Goal: Information Seeking & Learning: Check status

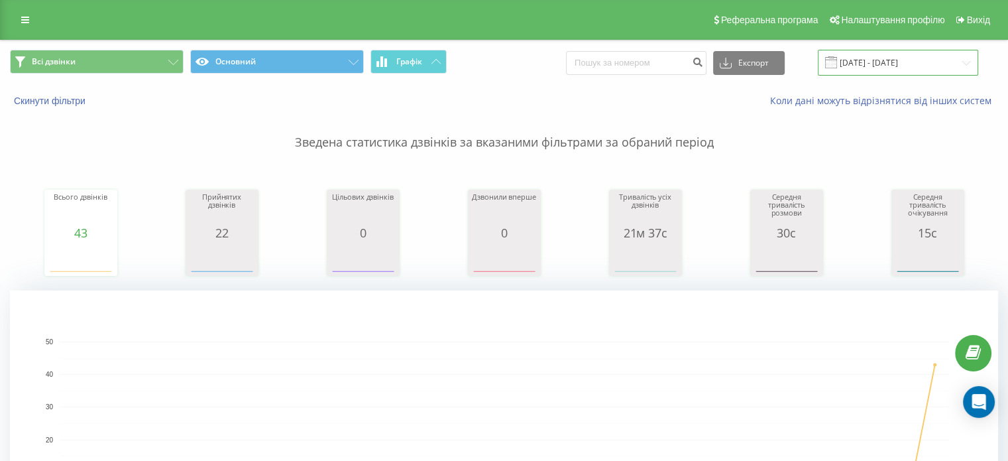
click at [923, 66] on input "17.01.2025 - 17.02.2025" at bounding box center [898, 63] width 160 height 26
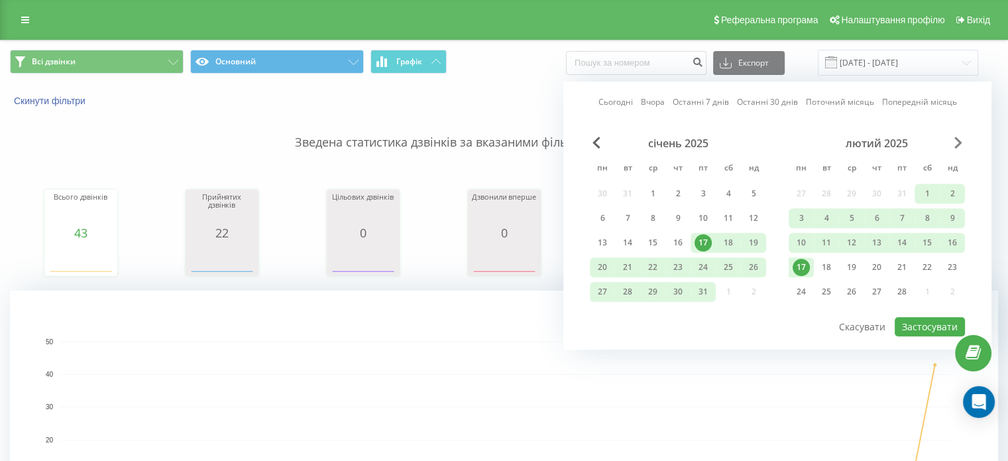
click at [960, 139] on span "Next Month" at bounding box center [959, 143] width 8 height 12
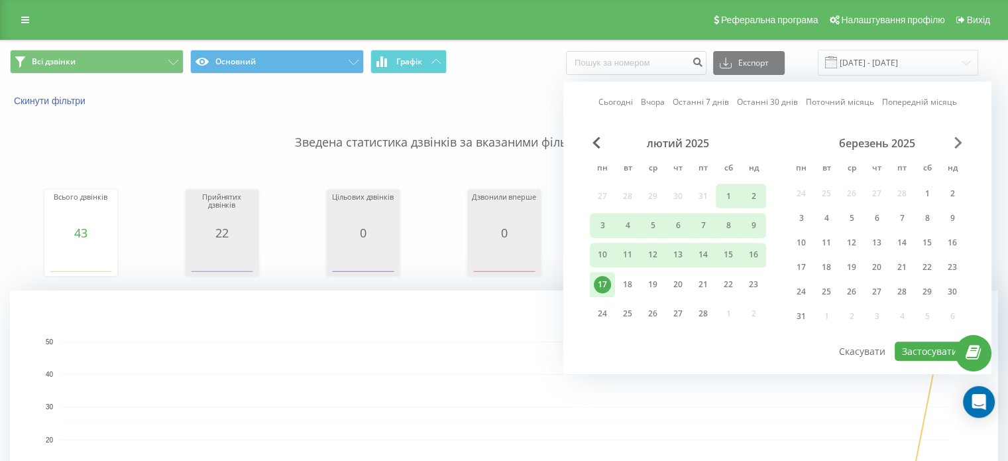
click at [960, 139] on span "Next Month" at bounding box center [959, 143] width 8 height 12
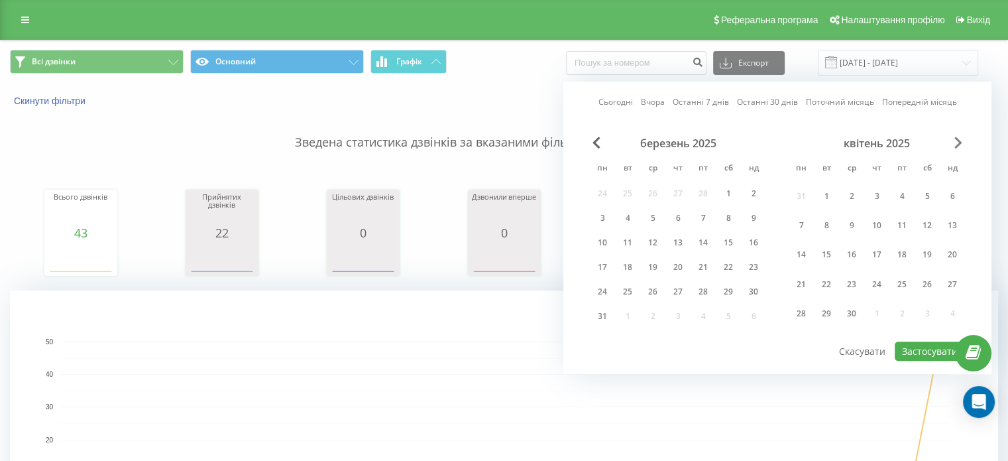
click at [960, 139] on span "Next Month" at bounding box center [959, 143] width 8 height 12
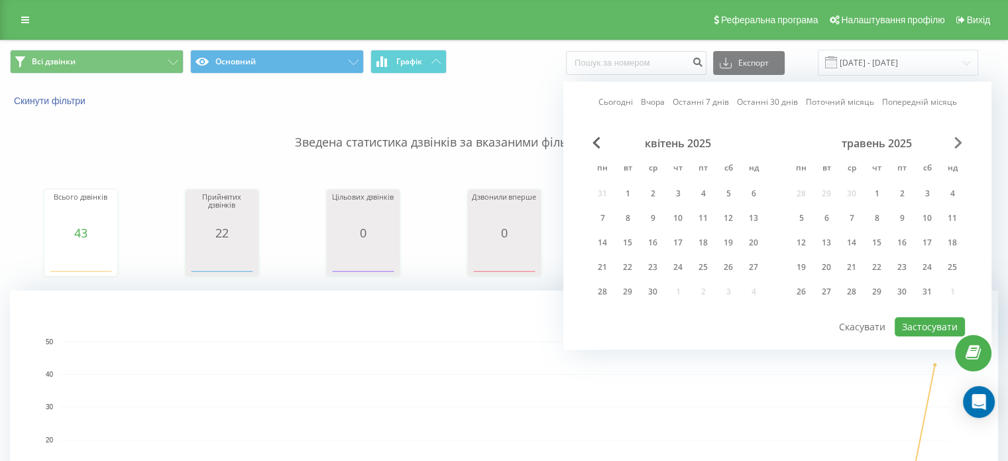
click at [960, 139] on span "Next Month" at bounding box center [959, 143] width 8 height 12
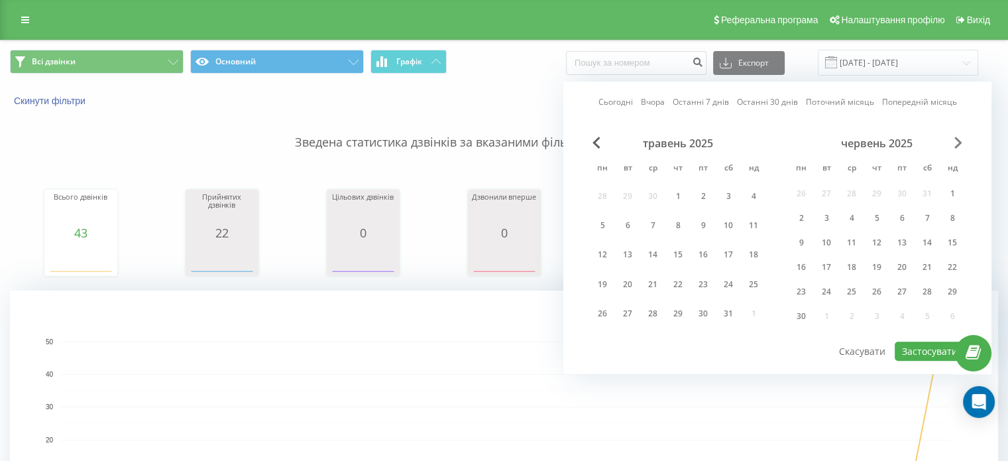
click at [960, 139] on span "Next Month" at bounding box center [959, 143] width 8 height 12
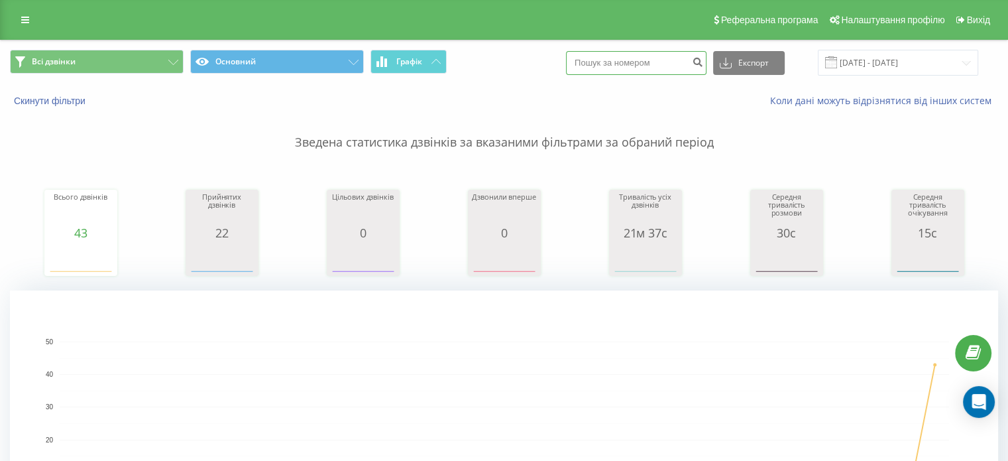
click at [622, 64] on input at bounding box center [636, 63] width 141 height 24
paste input "0955848895"
type input "0955848895"
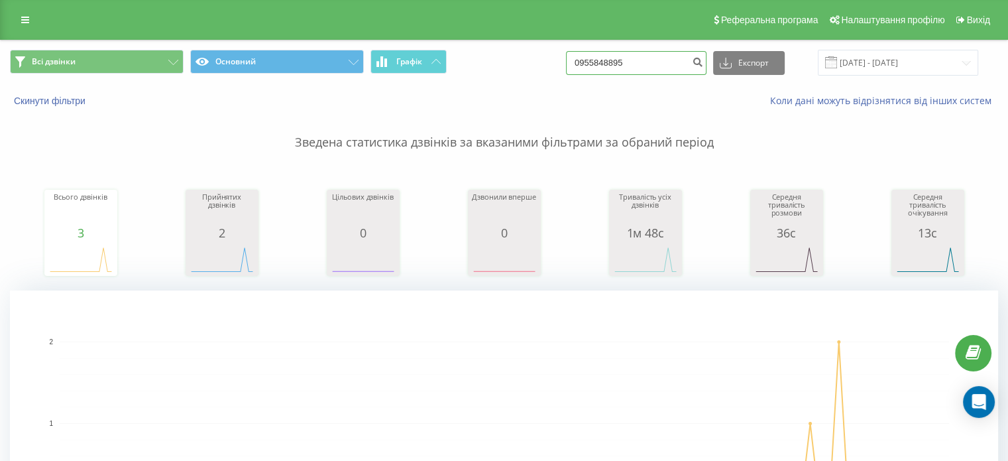
click at [637, 70] on input "0955848895" at bounding box center [636, 63] width 141 height 24
paste input "81951414"
type input "0981951414"
click at [625, 58] on input "0981951414" at bounding box center [636, 63] width 141 height 24
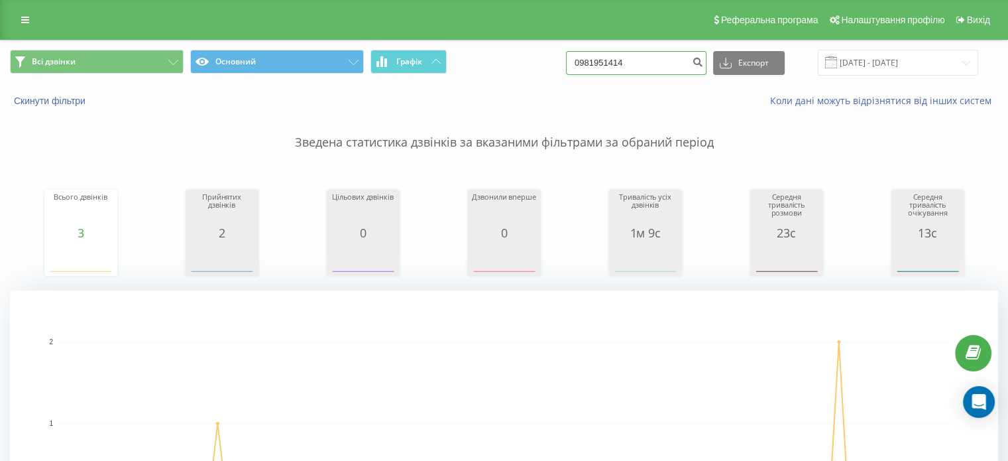
click at [625, 58] on input "0981951414" at bounding box center [636, 63] width 141 height 24
click at [623, 61] on input "0981951414" at bounding box center [636, 63] width 141 height 24
paste input "672356176"
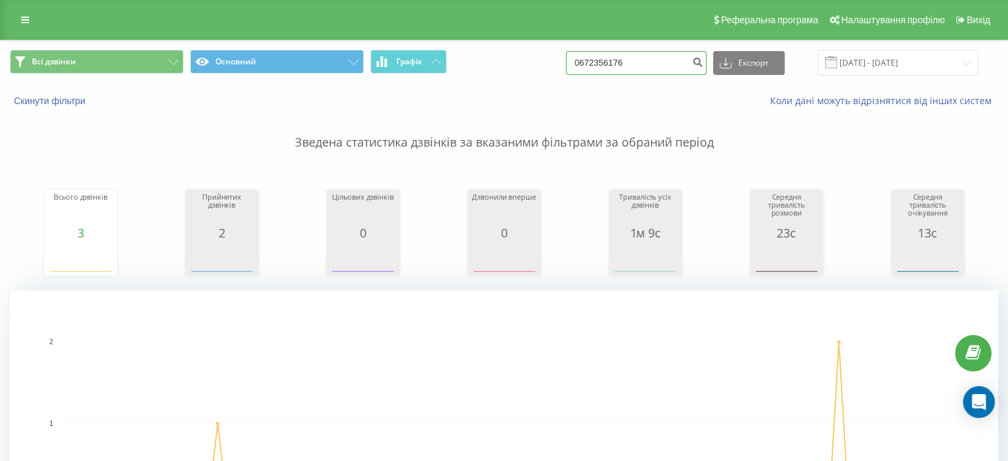
type input "0672356176"
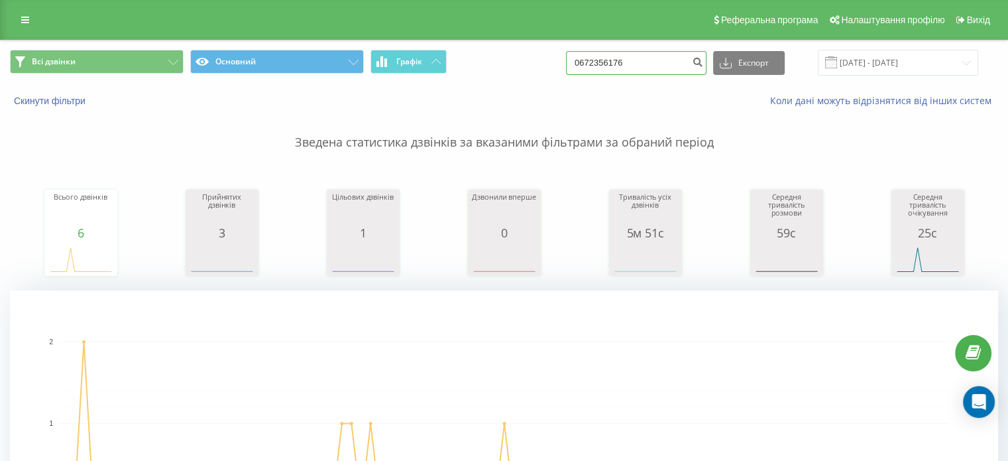
click at [635, 64] on input "0672356176" at bounding box center [636, 63] width 141 height 24
paste input "962244083"
type input "0962244083"
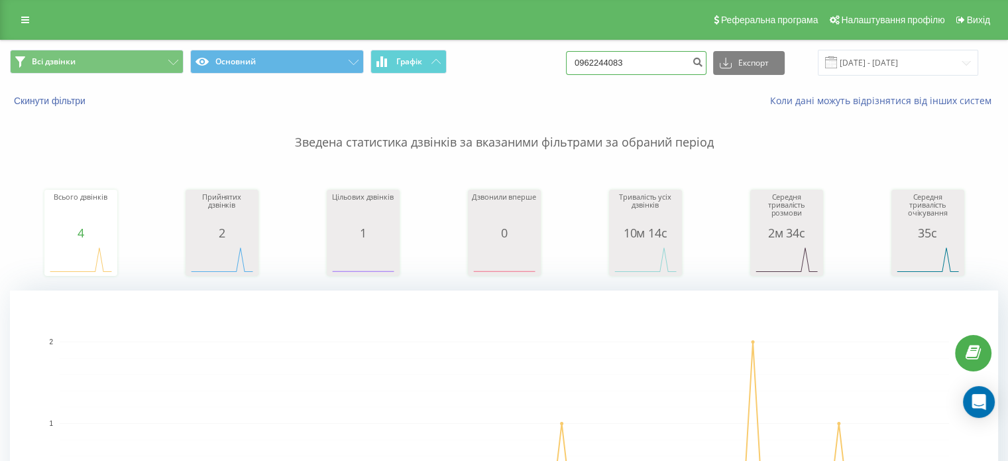
click at [611, 62] on input "0962244083" at bounding box center [636, 63] width 141 height 24
paste input "673035050"
type input "0673035050"
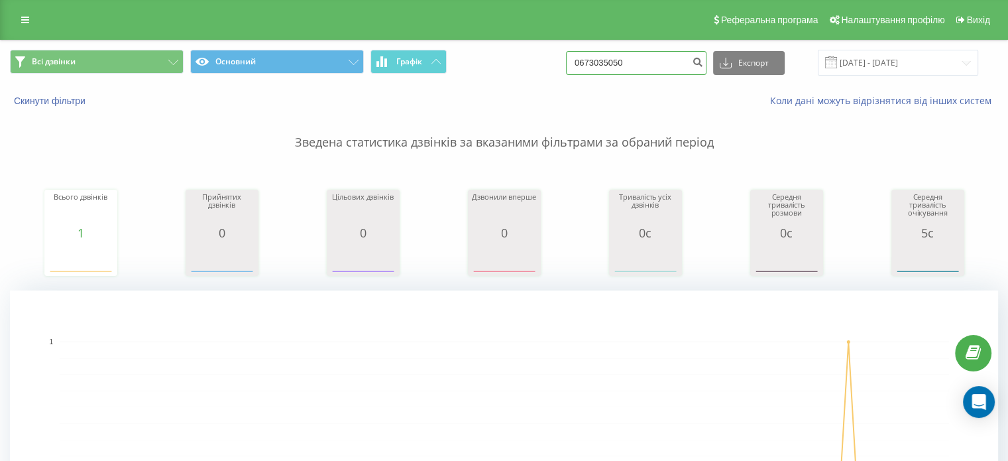
click at [617, 56] on input "0673035050" at bounding box center [636, 63] width 141 height 24
paste input "8717482"
type input "0687174820"
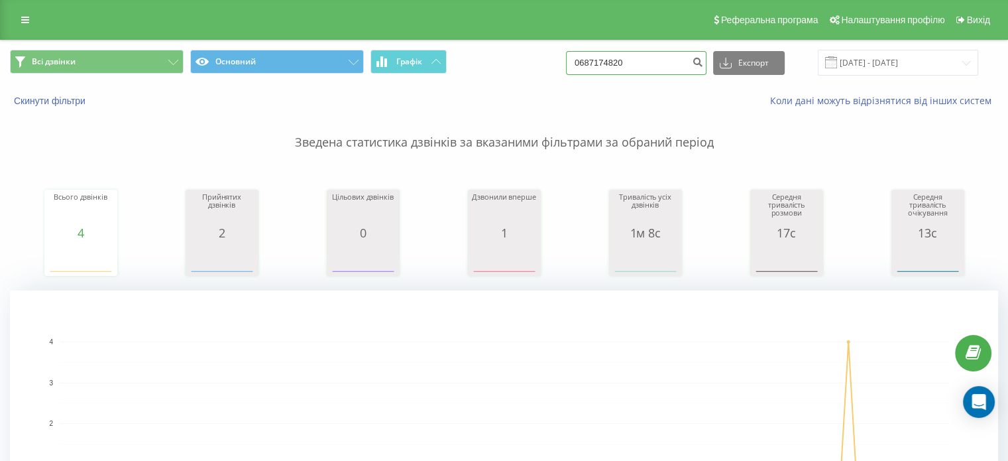
click at [625, 64] on input "0687174820" at bounding box center [636, 63] width 141 height 24
paste input "7567500"
type input "0675675000"
click at [623, 69] on input "0675675000" at bounding box center [636, 63] width 141 height 24
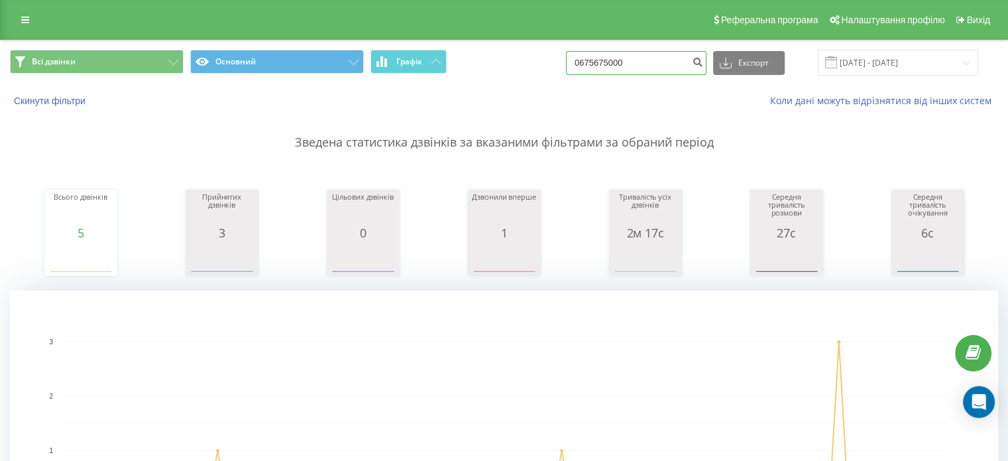
click at [623, 68] on input "0675675000" at bounding box center [636, 63] width 141 height 24
paste input "503154371"
type input "0503154371"
click at [637, 55] on input "0503154371" at bounding box center [636, 63] width 141 height 24
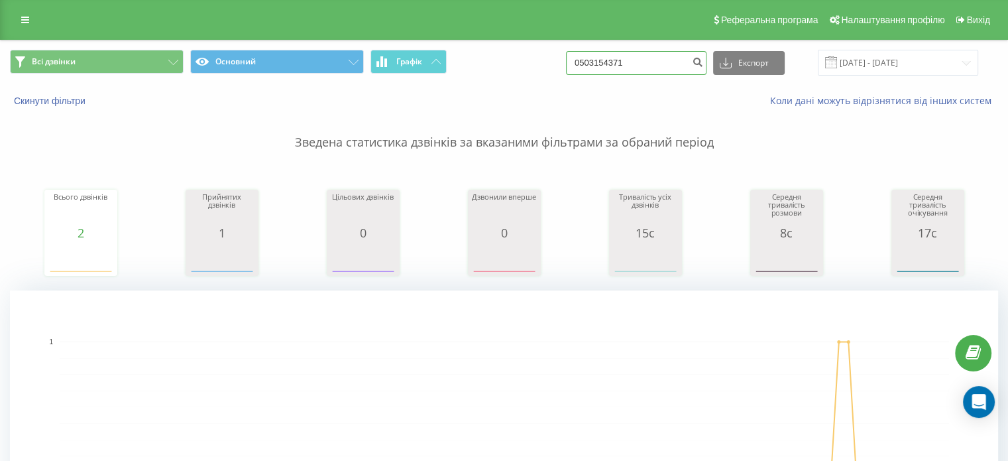
paste input "966332199"
type input "0966332199"
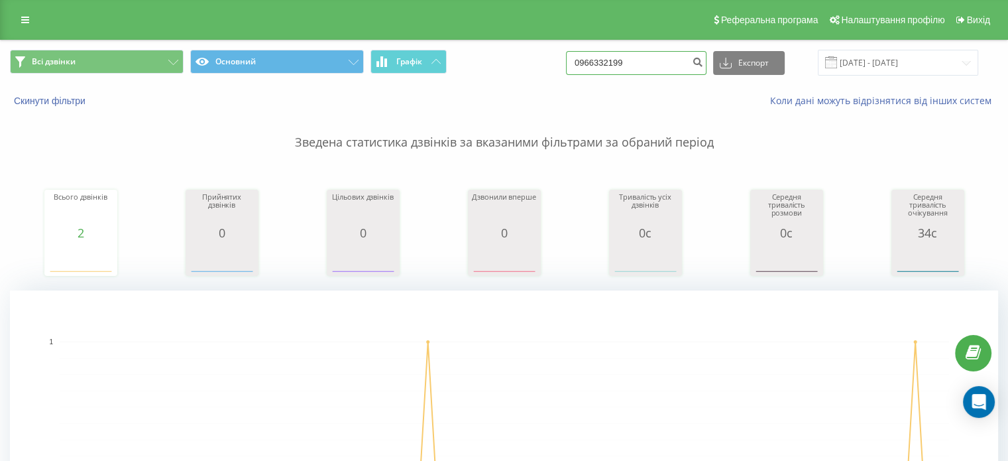
click at [611, 56] on input "0966332199" at bounding box center [636, 63] width 141 height 24
paste input "688188885"
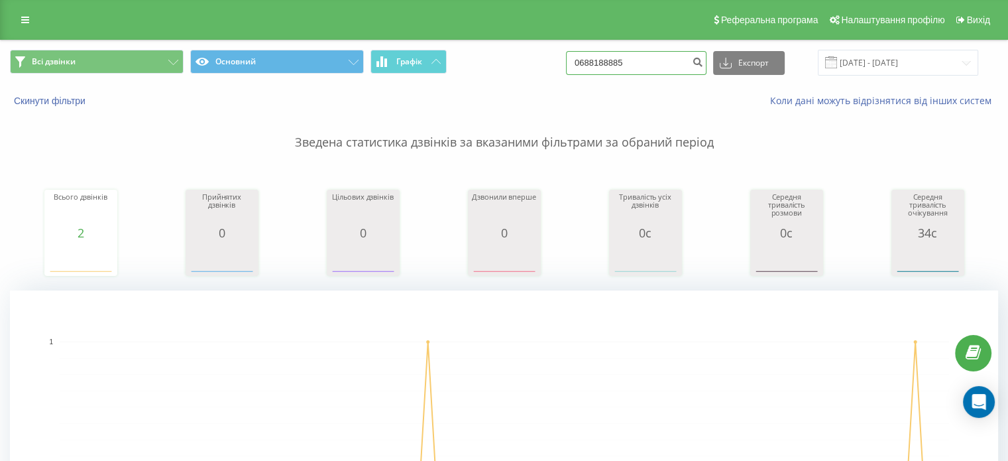
type input "0688188885"
click at [597, 60] on input "0688188885" at bounding box center [636, 63] width 141 height 24
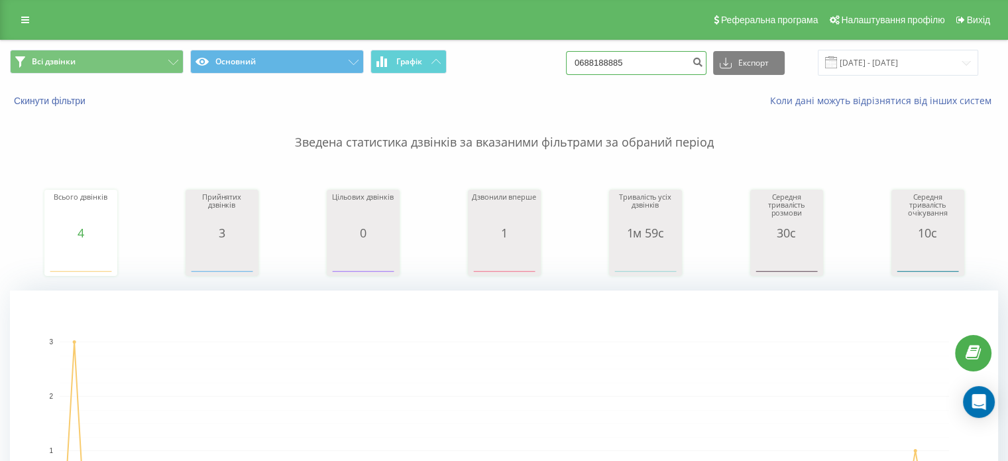
click at [597, 60] on input "0688188885" at bounding box center [636, 63] width 141 height 24
paste input "736970"
type input "0673697085"
click at [611, 62] on input "0673697085" at bounding box center [636, 63] width 141 height 24
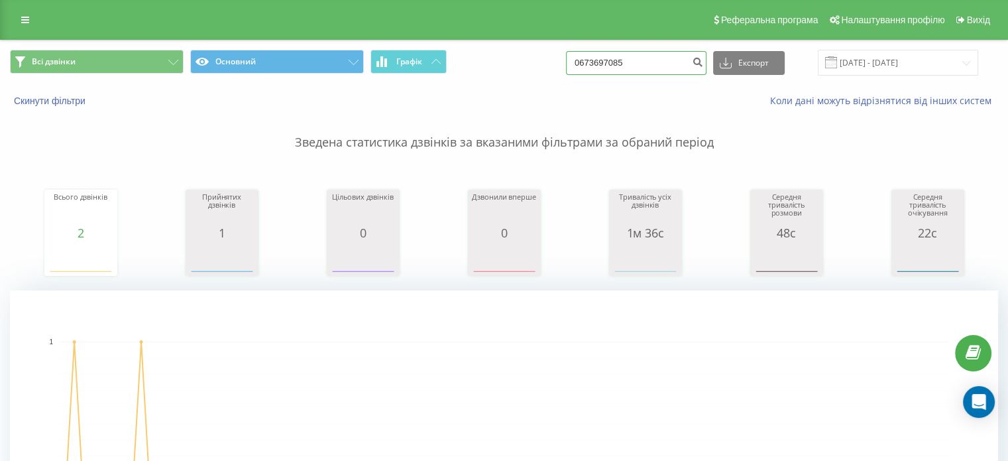
click at [611, 62] on input "0673697085" at bounding box center [636, 63] width 141 height 24
paste input "532693298"
type input "0532693298"
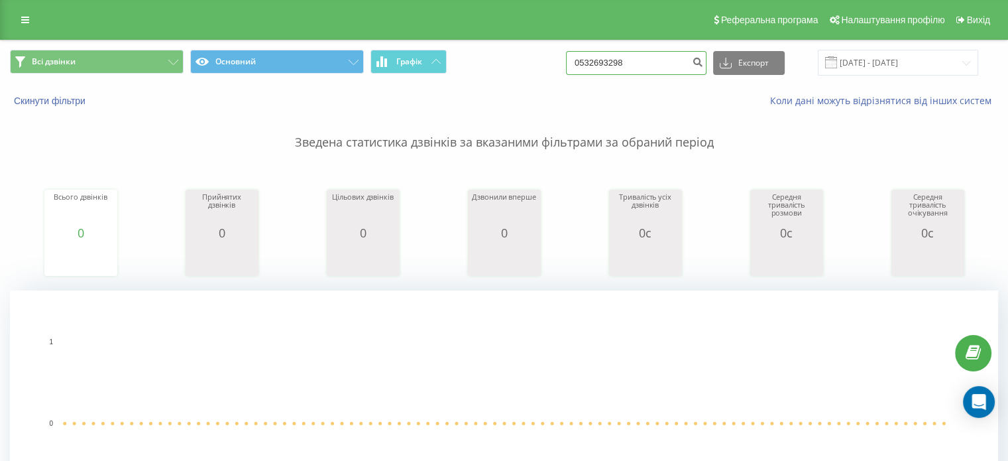
click at [602, 65] on input "0532693298" at bounding box center [636, 63] width 141 height 24
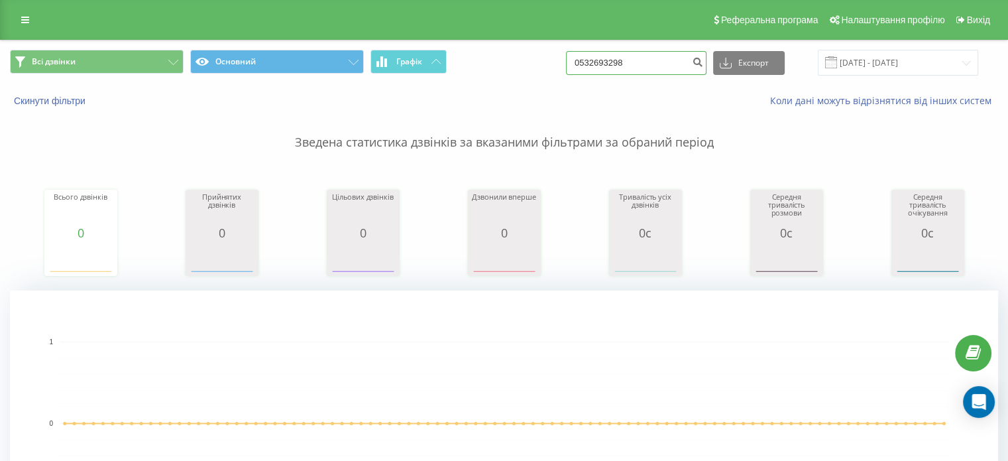
click at [602, 65] on input "0532693298" at bounding box center [636, 63] width 141 height 24
paste input "0299036"
type input "0502990368"
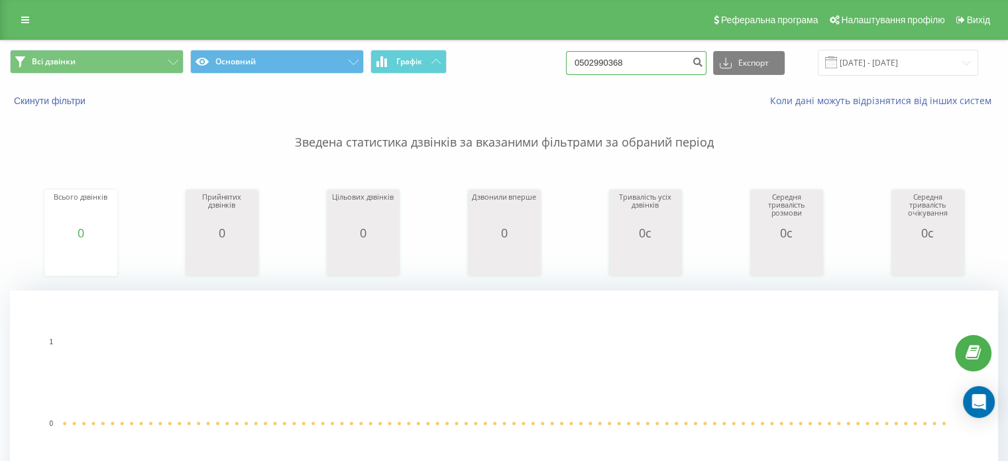
click at [622, 54] on input "0502990368" at bounding box center [636, 63] width 141 height 24
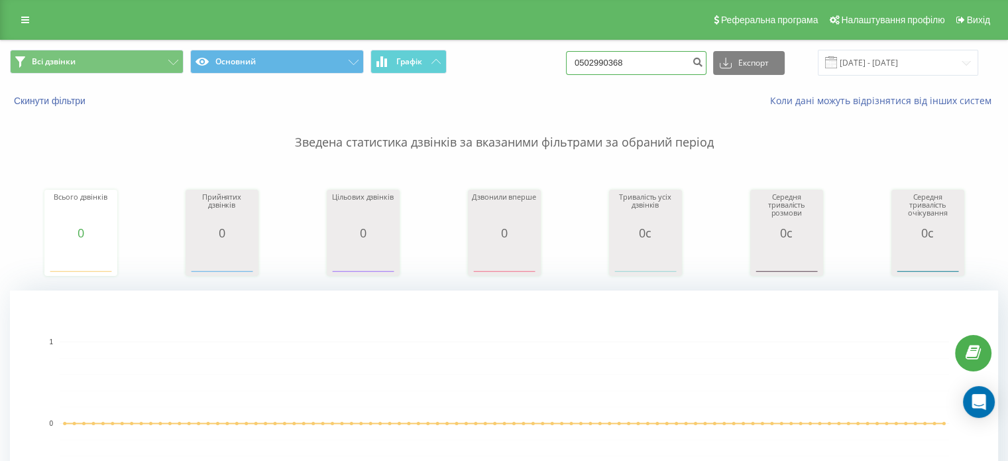
click at [622, 54] on input "0502990368" at bounding box center [636, 63] width 141 height 24
paste input "974464931"
type input "0974464931"
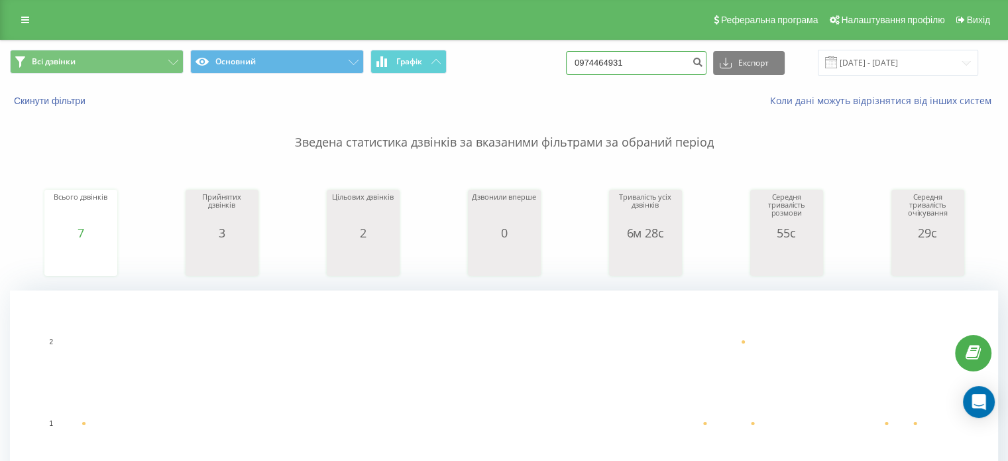
click at [642, 52] on input "0974464931" at bounding box center [636, 63] width 141 height 24
paste input "674084279"
type input "0674084279"
click at [630, 64] on input "0674084279" at bounding box center [636, 63] width 141 height 24
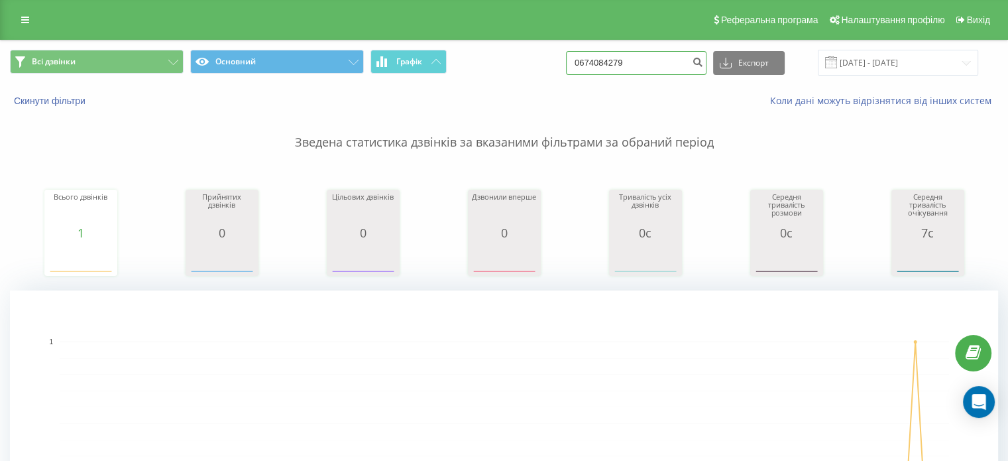
click at [630, 64] on input "0674084279" at bounding box center [636, 63] width 141 height 24
click at [611, 64] on input "0674084279" at bounding box center [636, 63] width 141 height 24
paste input "464892"
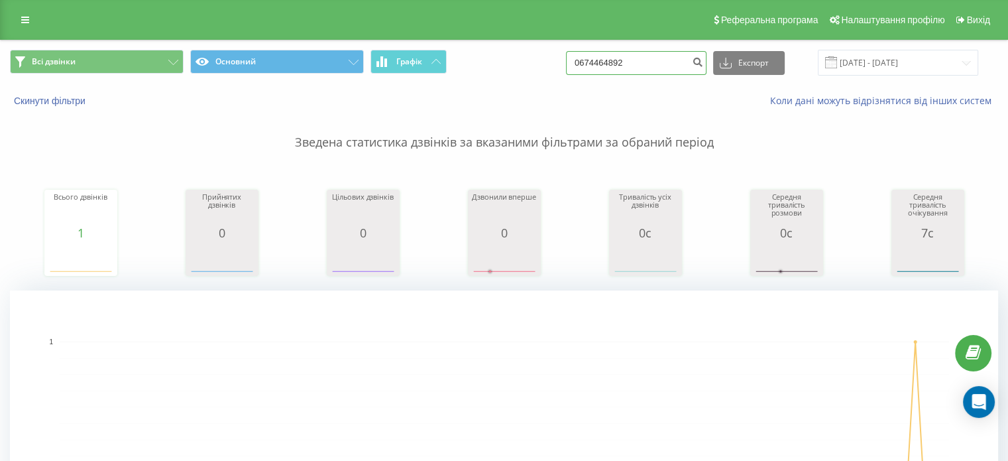
type input "0674464892"
click at [619, 74] on div "0674464892 Експорт .csv .xls .xlsx [DATE] - [DATE]" at bounding box center [772, 63] width 412 height 26
click at [621, 58] on input "0674464892" at bounding box center [636, 63] width 141 height 24
paste input "996778604"
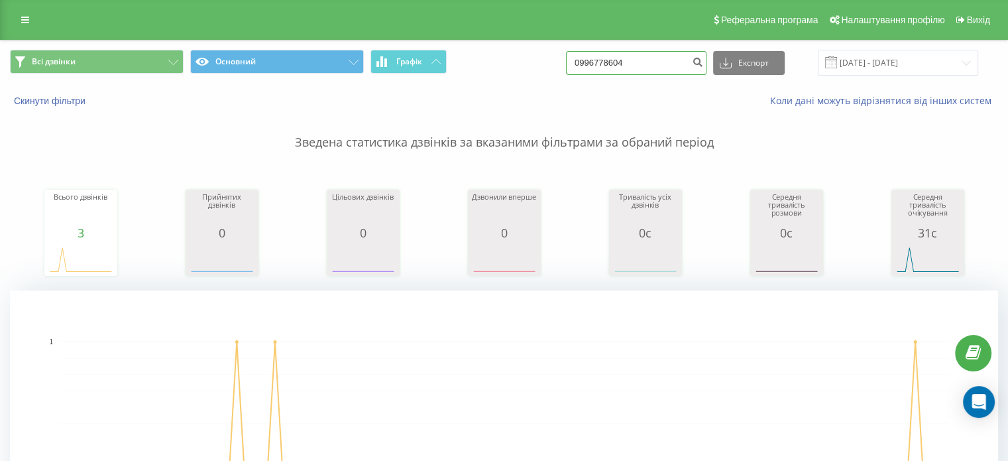
type input "0996778604"
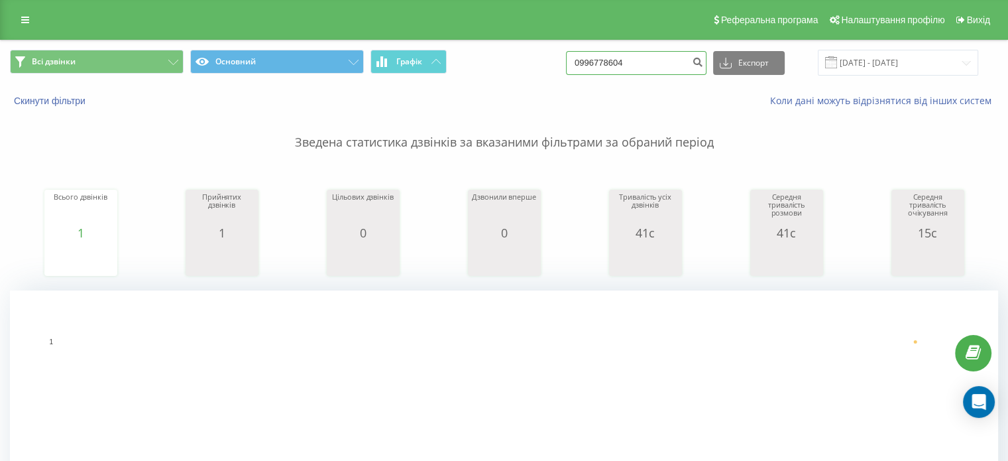
click at [623, 55] on input "0996778604" at bounding box center [636, 63] width 141 height 24
paste input "675334402"
type input "0675334402"
click at [612, 60] on input "0675334402" at bounding box center [636, 63] width 141 height 24
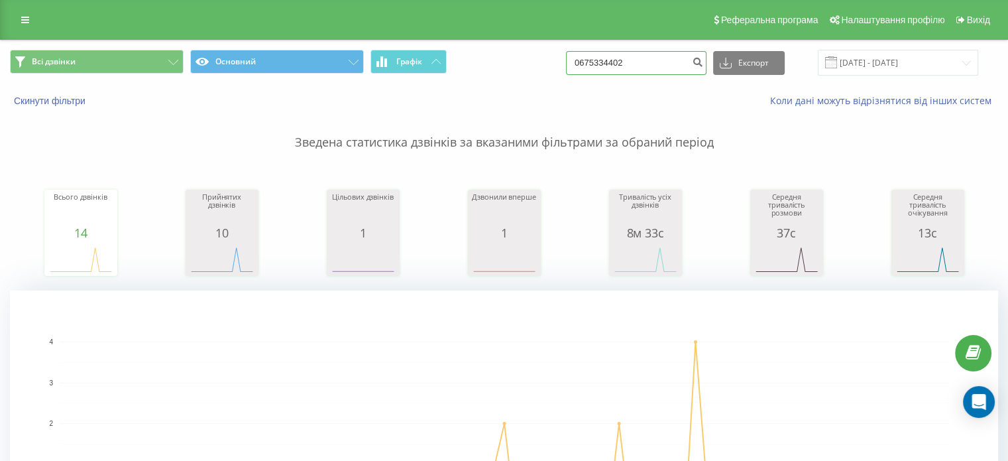
click at [612, 60] on input "0675334402" at bounding box center [636, 63] width 141 height 24
paste input "6170727"
type input "0661707272"
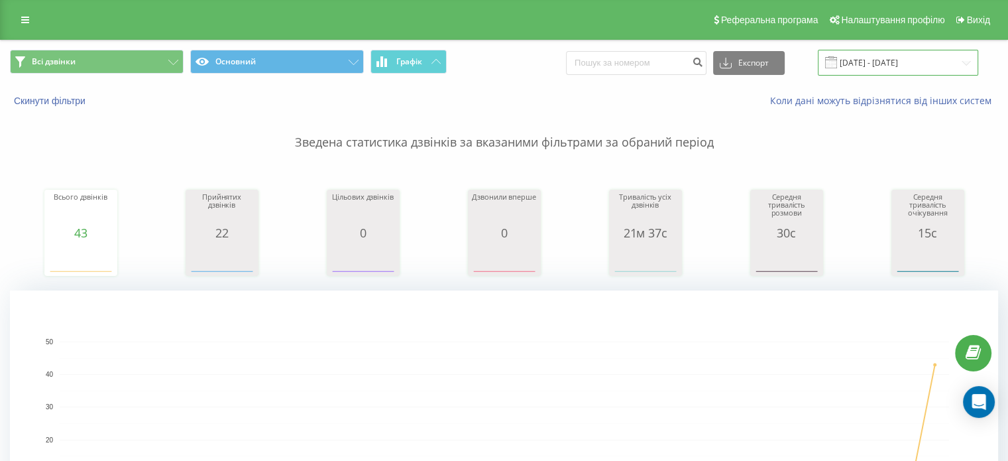
click at [941, 60] on input "[DATE] - [DATE]" at bounding box center [898, 63] width 160 height 26
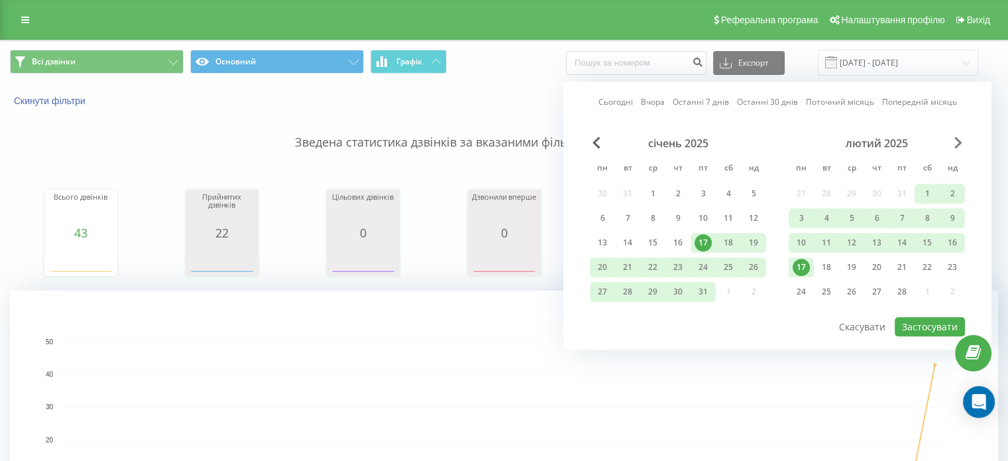
click at [959, 139] on span "Next Month" at bounding box center [959, 143] width 8 height 12
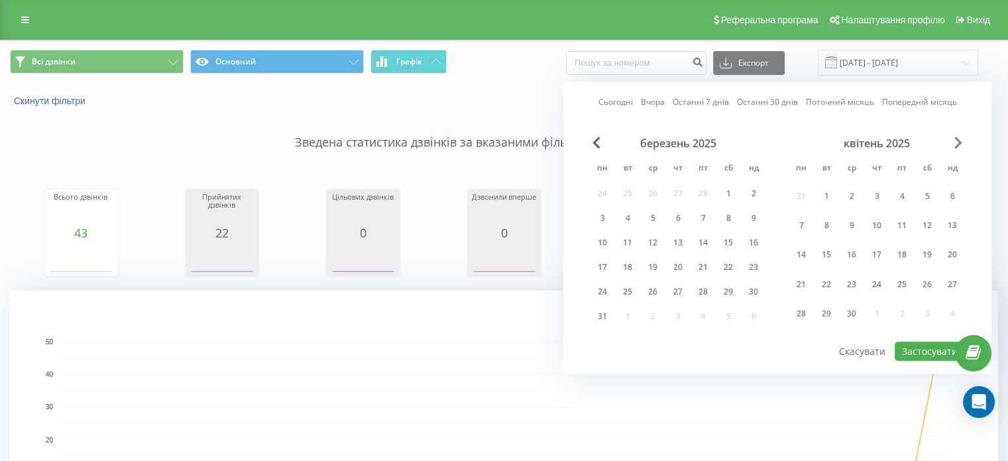
click at [959, 139] on span "Next Month" at bounding box center [959, 143] width 8 height 12
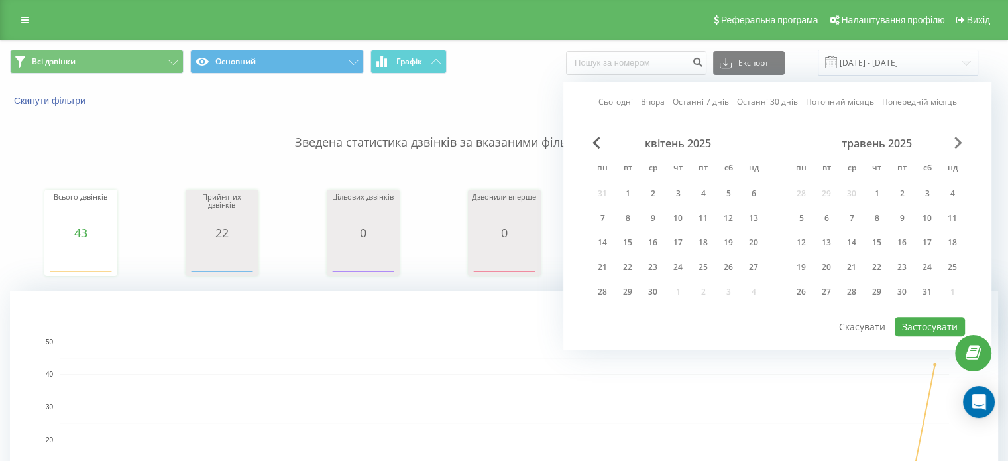
click at [959, 139] on span "Next Month" at bounding box center [959, 143] width 8 height 12
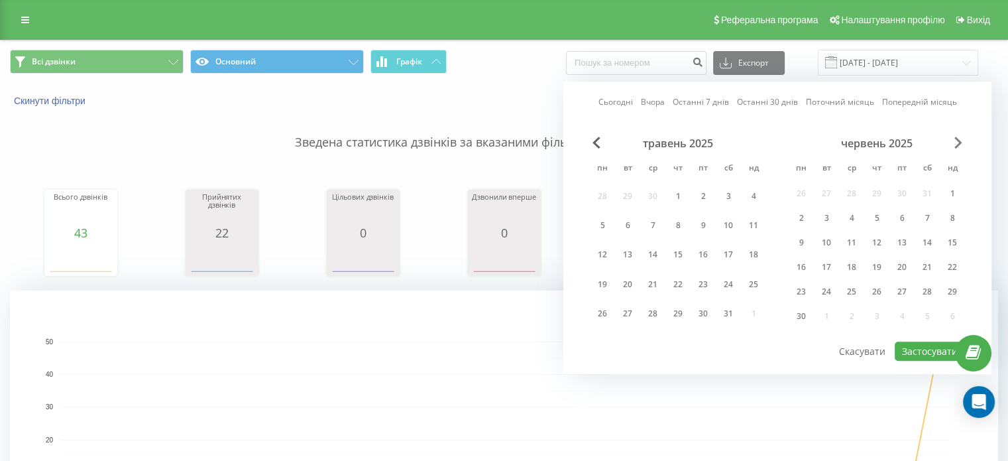
click at [959, 139] on span "Next Month" at bounding box center [959, 143] width 8 height 12
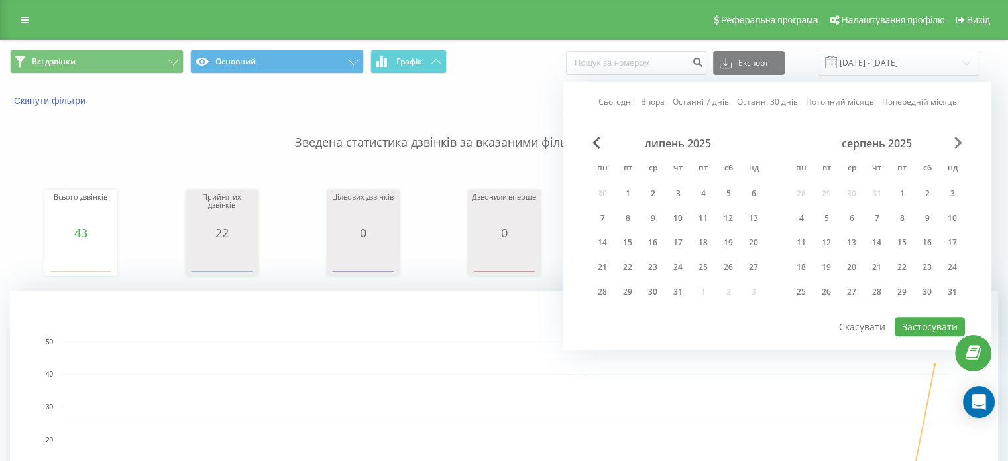
click at [959, 139] on span "Next Month" at bounding box center [959, 143] width 8 height 12
click at [798, 222] on div "8" at bounding box center [801, 218] width 17 height 17
click at [804, 265] on div "22" at bounding box center [801, 267] width 17 height 17
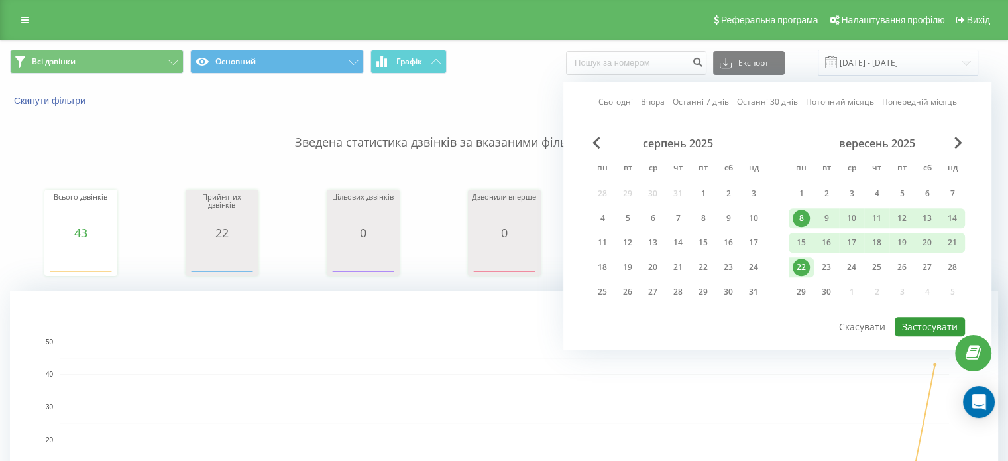
click at [912, 321] on button "Застосувати" at bounding box center [930, 326] width 70 height 19
type input "08.09.2025 - 22.09.2025"
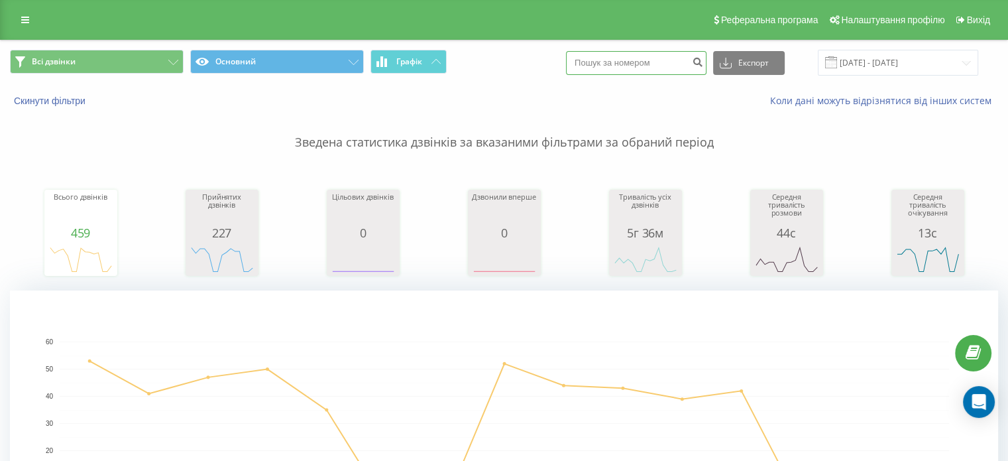
click at [639, 53] on input at bounding box center [636, 63] width 141 height 24
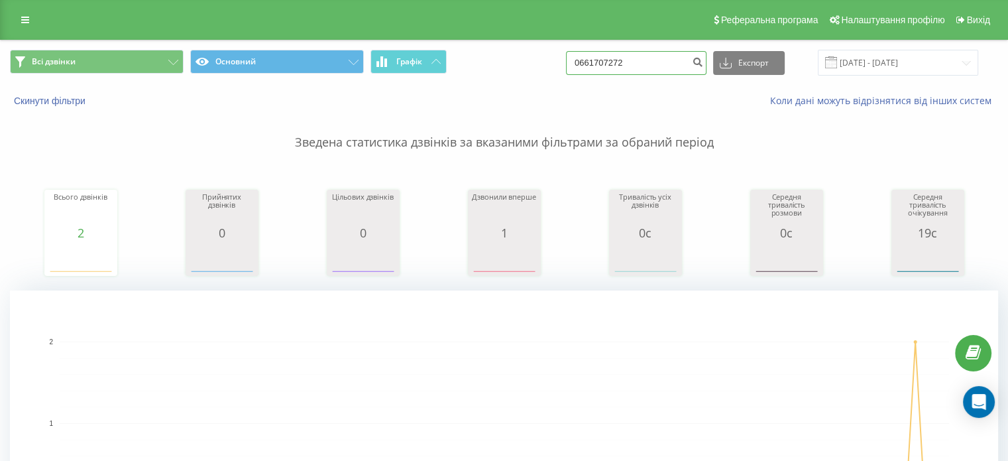
click at [626, 63] on input "0661707272" at bounding box center [636, 63] width 141 height 24
paste input "93985785"
type input "0939857852"
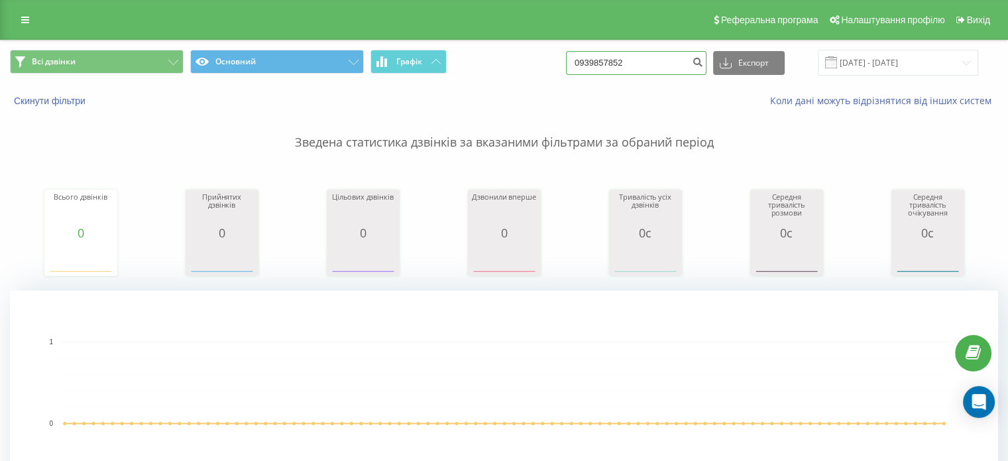
click at [626, 70] on input "0939857852" at bounding box center [636, 63] width 141 height 24
click at [626, 68] on input "0939857852" at bounding box center [636, 63] width 141 height 24
paste input "0939857852"
type input "09398570939857852852"
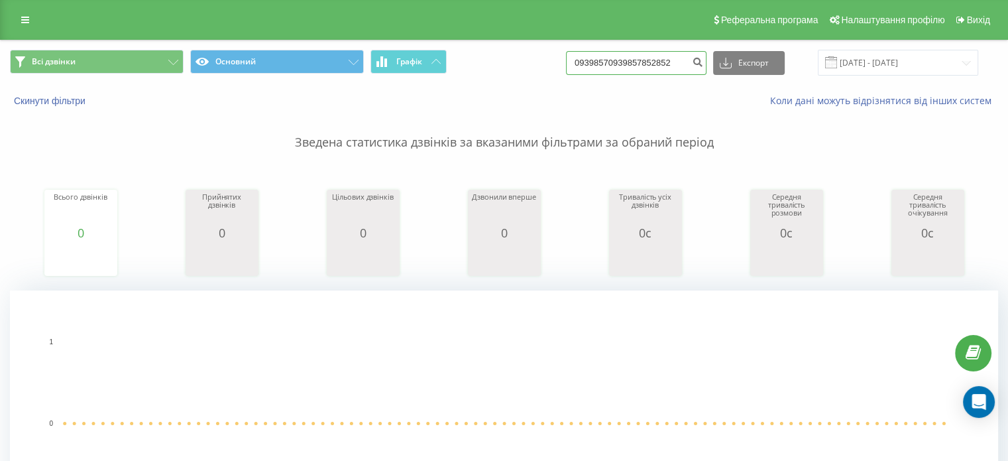
click at [660, 61] on input "09398570939857852852" at bounding box center [636, 63] width 141 height 24
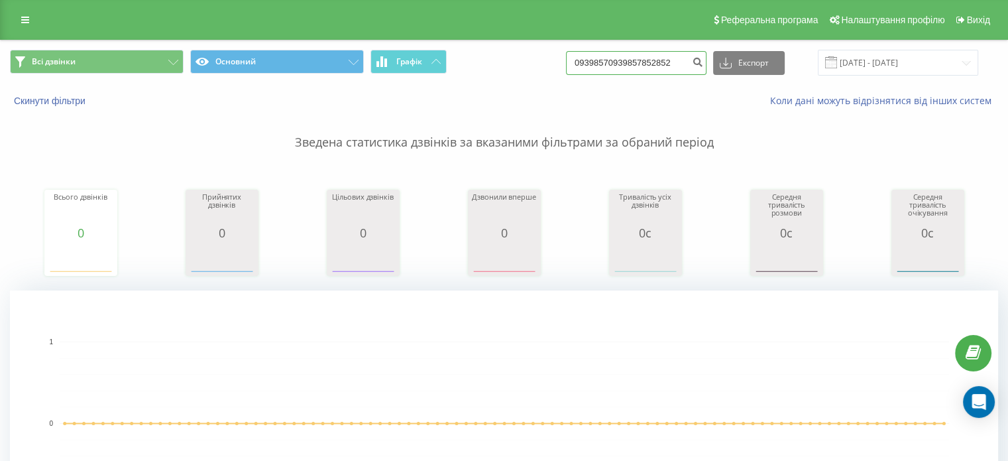
click at [660, 61] on input "09398570939857852852" at bounding box center [636, 63] width 141 height 24
paste input
type input "0939857852"
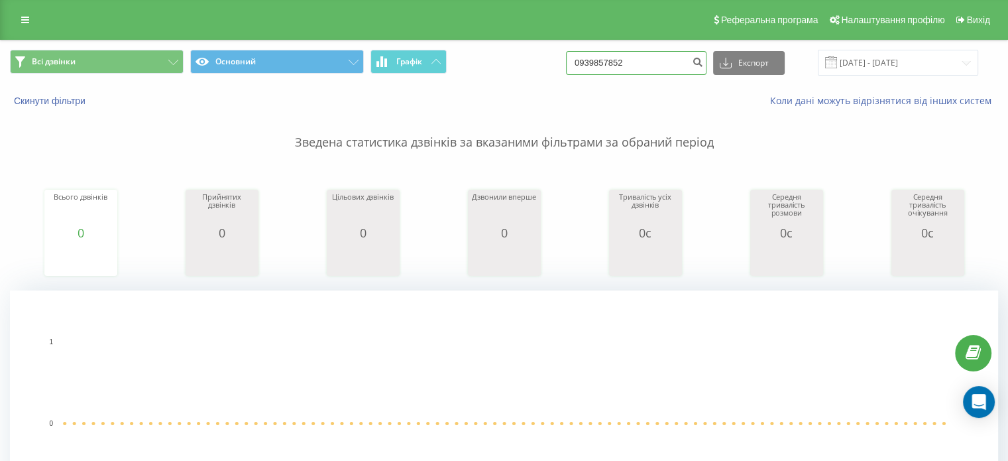
click at [607, 68] on input "0939857852" at bounding box center [636, 63] width 141 height 24
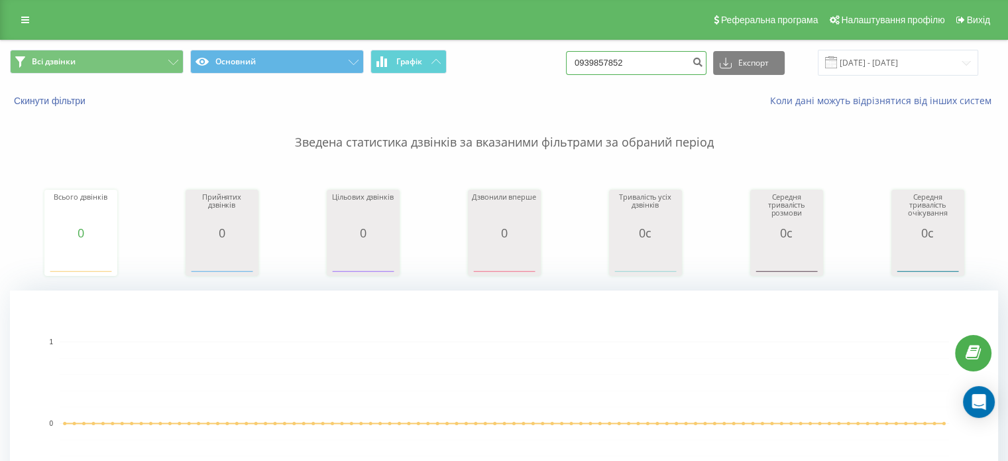
click at [607, 68] on input "0939857852" at bounding box center [636, 63] width 141 height 24
paste input "678547750"
type input "0678547750"
click at [607, 56] on input "0678547750" at bounding box center [636, 63] width 141 height 24
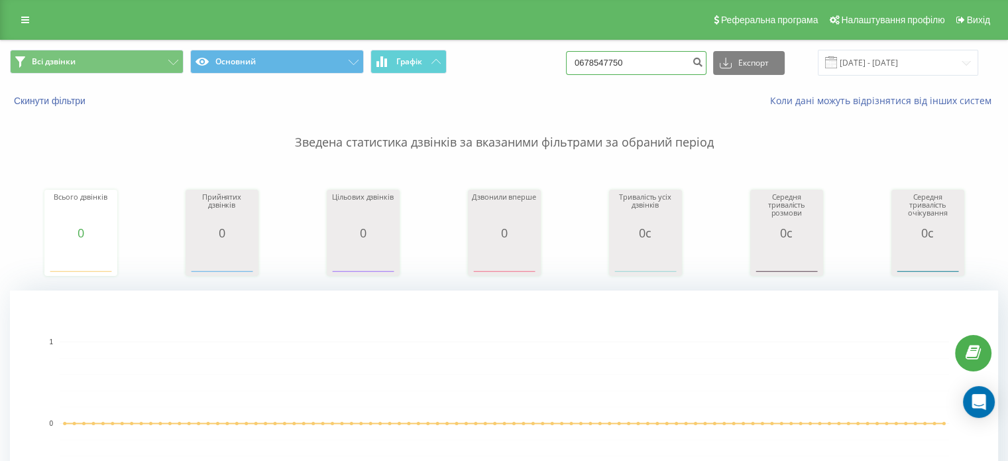
paste input "505466801"
type input "0505466801"
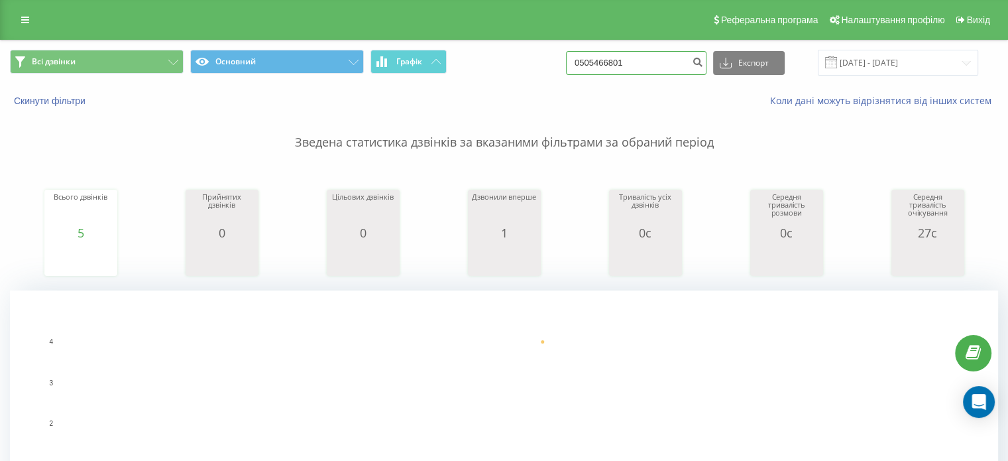
click at [612, 56] on input "0505466801" at bounding box center [636, 63] width 141 height 24
paste input "[PHONE_NUMBER]"
type input "[PHONE_NUMBER]"
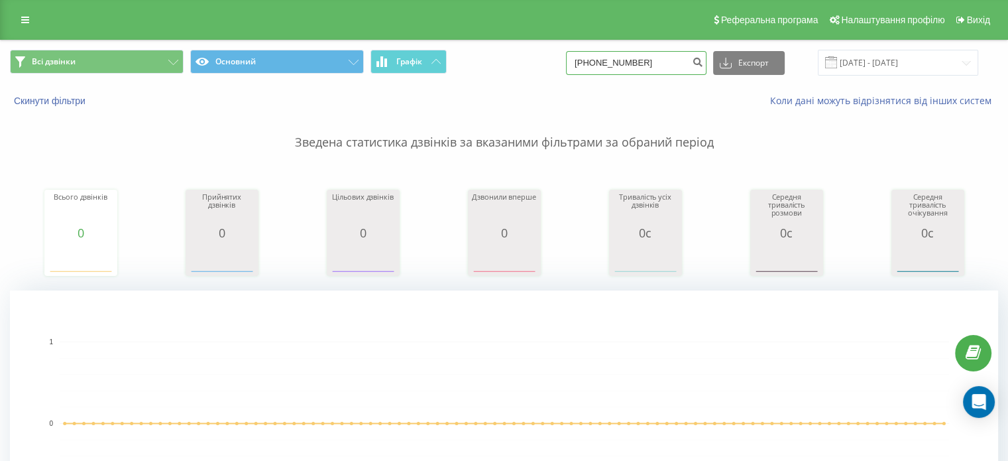
click at [595, 60] on input "0(66)6811924" at bounding box center [636, 63] width 141 height 24
click at [611, 65] on input "0(66)6811924" at bounding box center [636, 63] width 141 height 24
paste input "(67) 599 70 05"
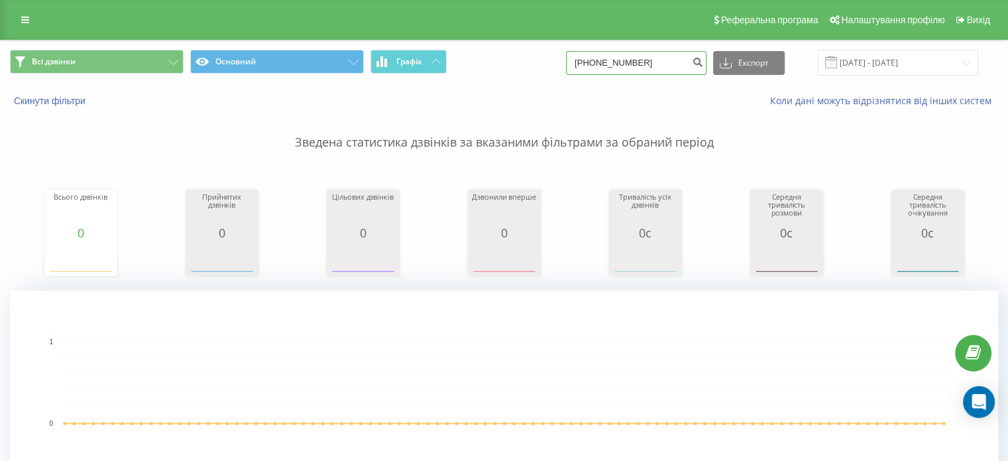
type input "0 (67) 599 70 05"
click at [609, 63] on input "[PHONE_NUMBER]" at bounding box center [636, 63] width 141 height 24
paste input "939857852"
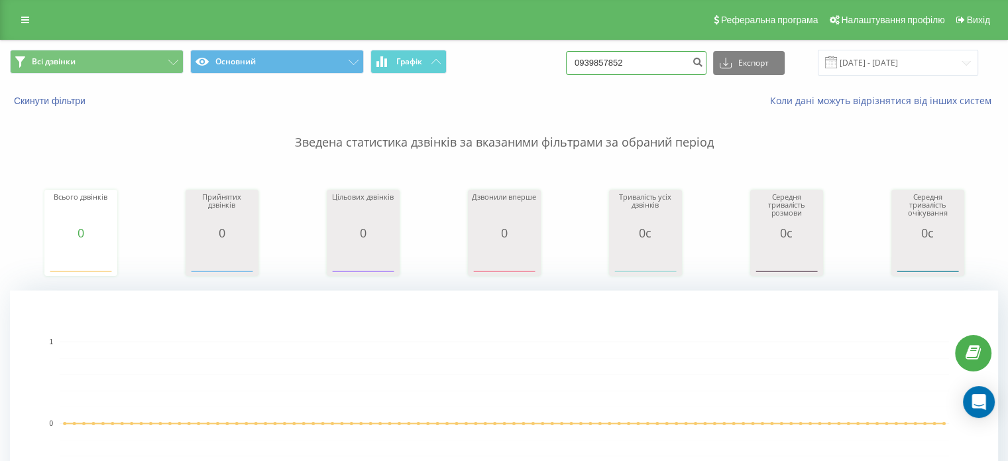
type input "0939857852"
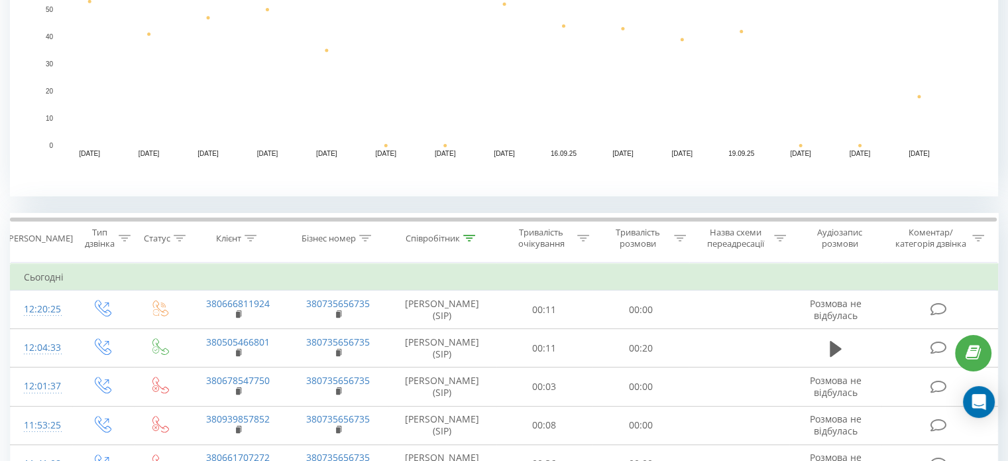
scroll to position [392, 0]
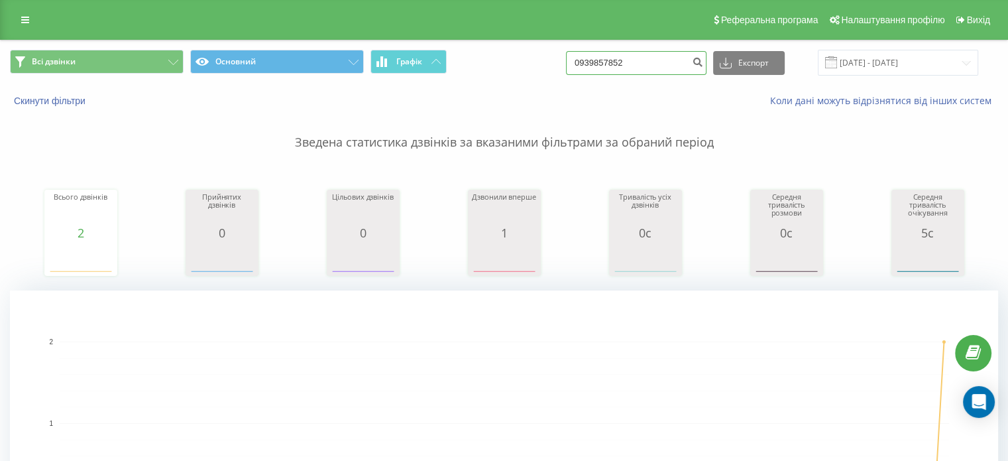
click at [619, 58] on input "0939857852" at bounding box center [636, 63] width 141 height 24
paste input "67533440"
type input "0675334402"
click at [615, 67] on input "0675334402" at bounding box center [636, 63] width 141 height 24
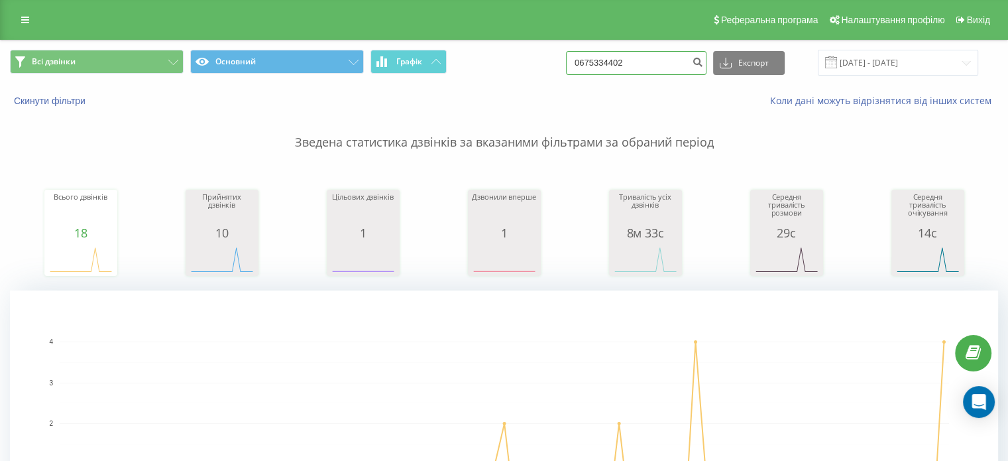
click at [615, 67] on input "0675334402" at bounding box center [636, 63] width 141 height 24
paste input "(67) 599 70 05"
type input "0 (67) 599 70 05"
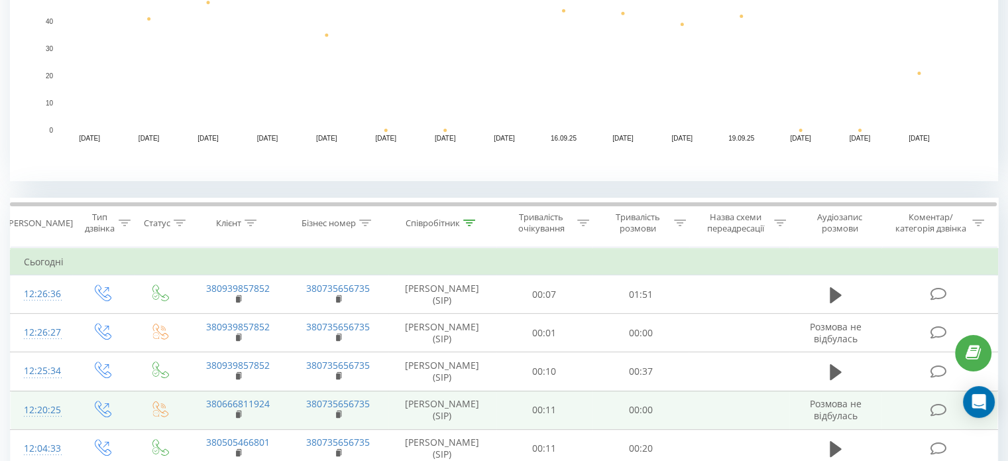
scroll to position [398, 0]
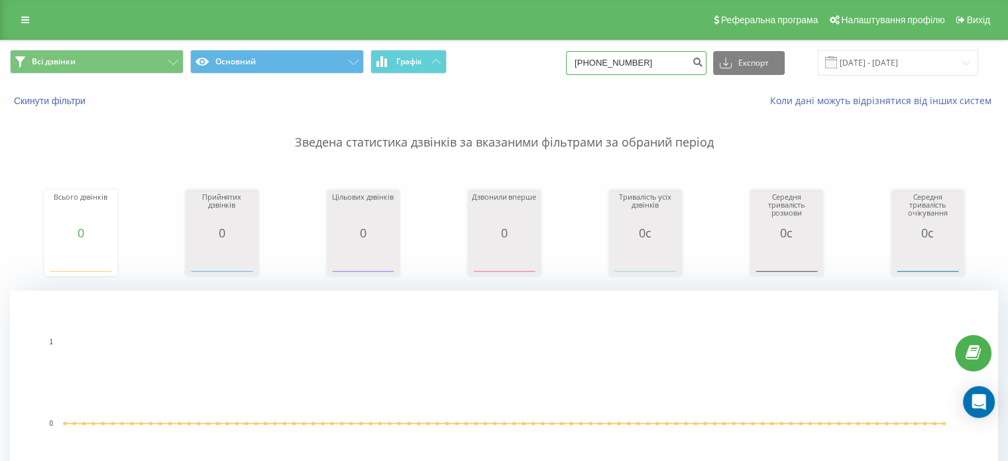
click at [628, 68] on input "0(67)5997005" at bounding box center [636, 63] width 141 height 24
paste input "0 (50) 370 30 56"
type input "0(67)0 (50) 370 30 56"
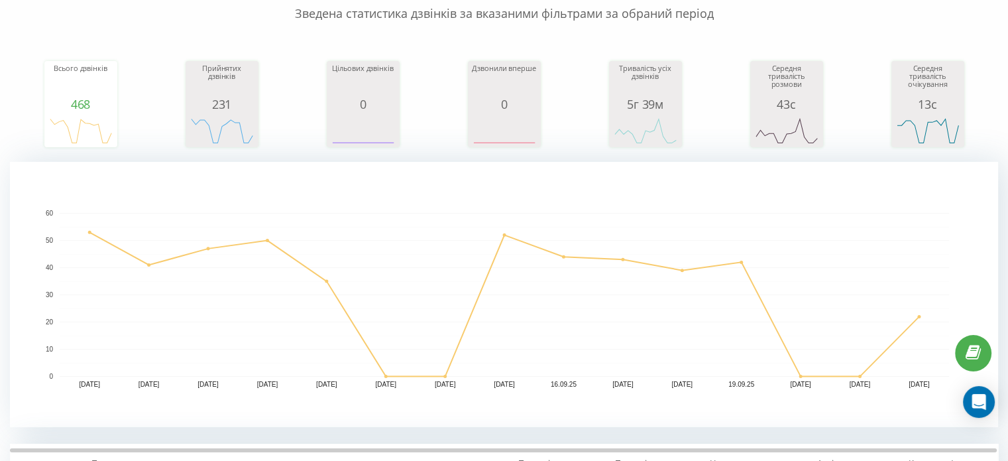
scroll to position [133, 0]
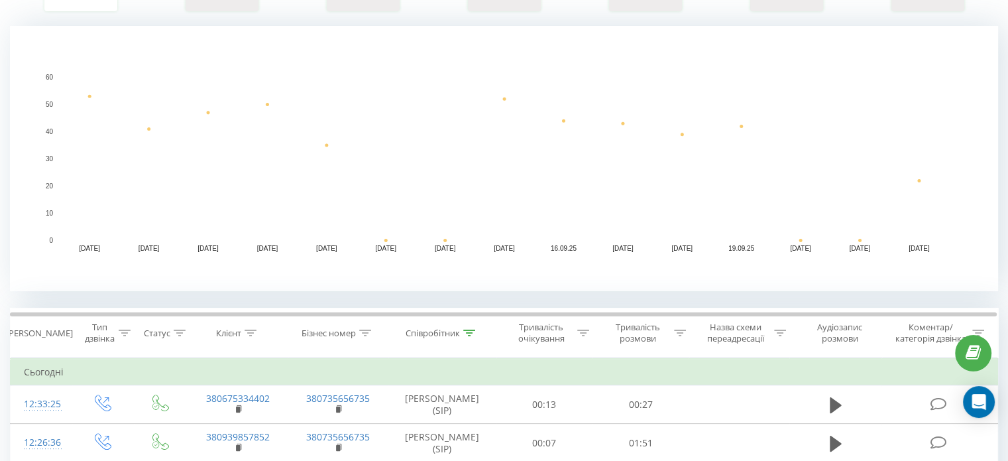
scroll to position [265, 0]
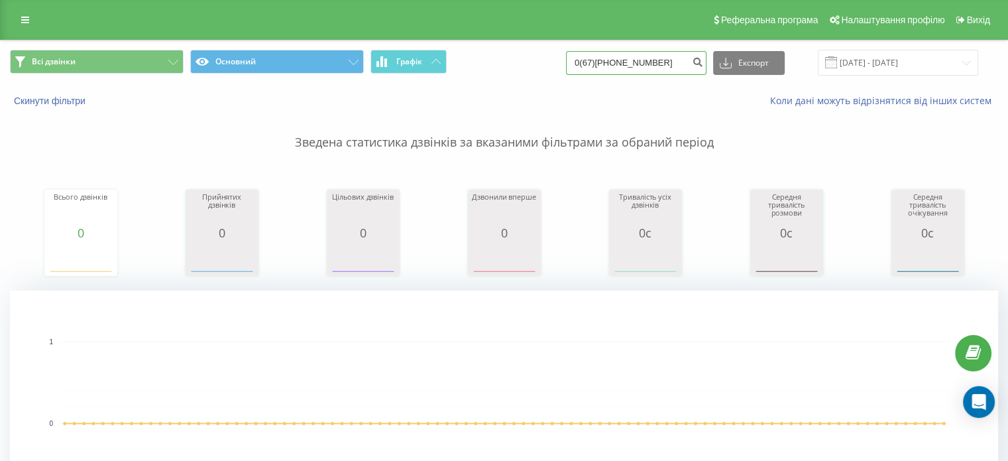
click at [634, 64] on input "0(67)0(50)3703056" at bounding box center [636, 63] width 141 height 24
paste input "096055978"
click at [634, 64] on input "0(67)0(50)0960559786" at bounding box center [636, 63] width 141 height 24
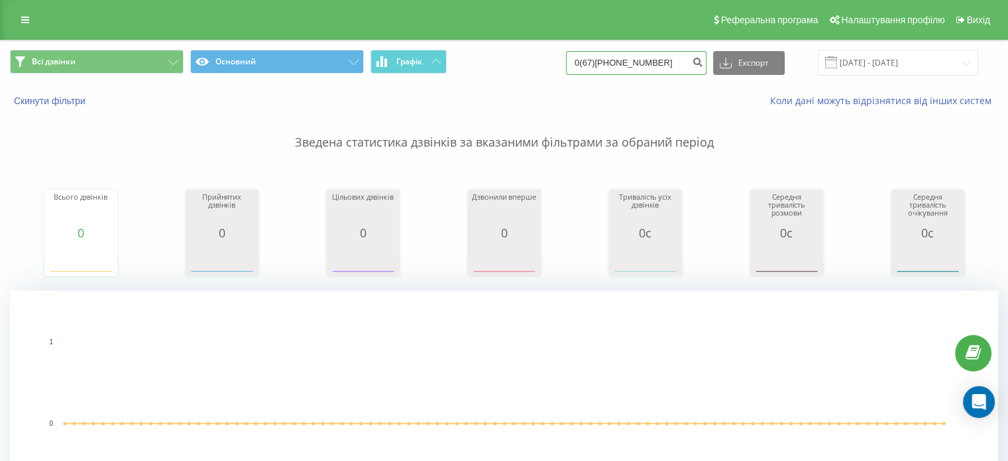
click at [634, 64] on input "0(67)0(50)0960559786" at bounding box center [636, 63] width 141 height 24
paste input
type input "0960559786"
click at [607, 63] on input "0960559786" at bounding box center [636, 63] width 141 height 24
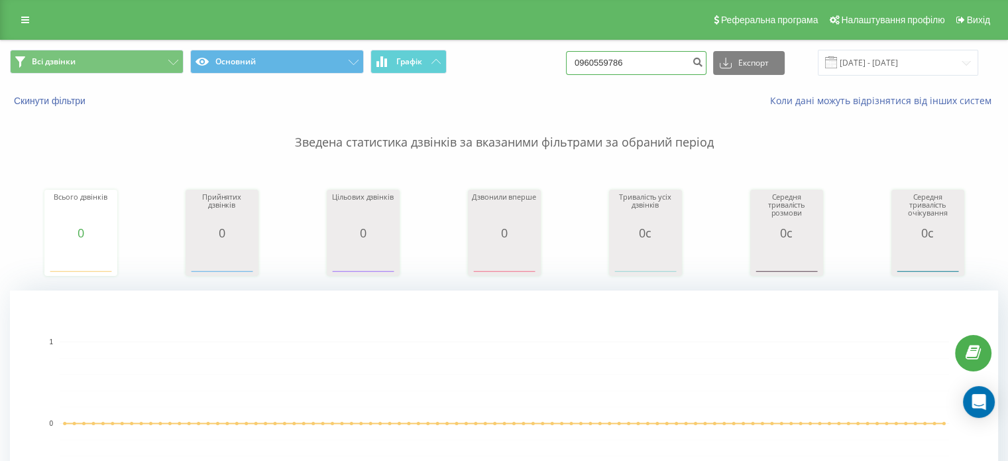
paste input "673512191"
type input "0673512191"
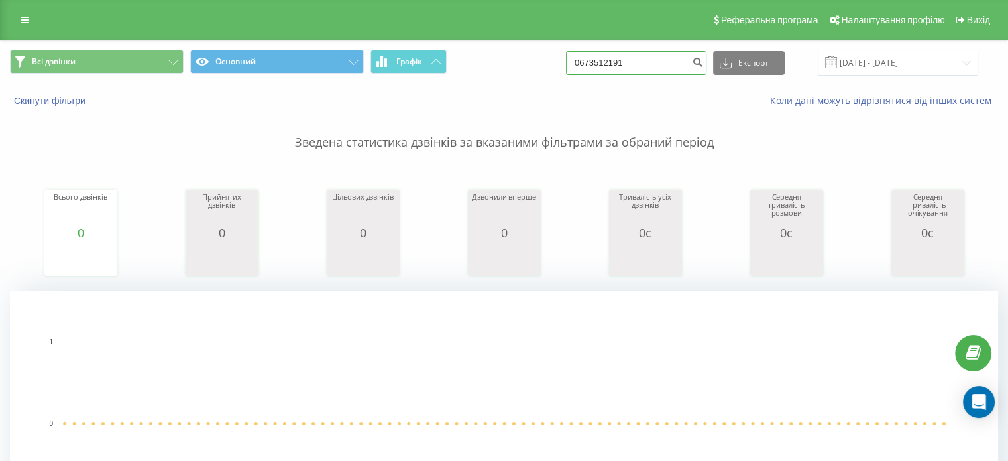
click at [599, 55] on input "0673512191" at bounding box center [636, 63] width 141 height 24
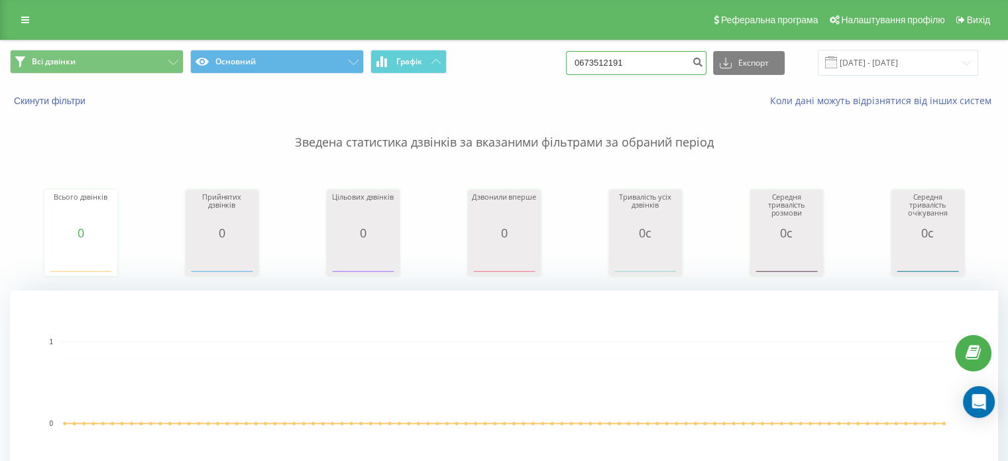
click at [599, 55] on input "0673512191" at bounding box center [636, 63] width 141 height 24
paste input "(98) 572 46 50"
type input "0 (98) 572 46 50"
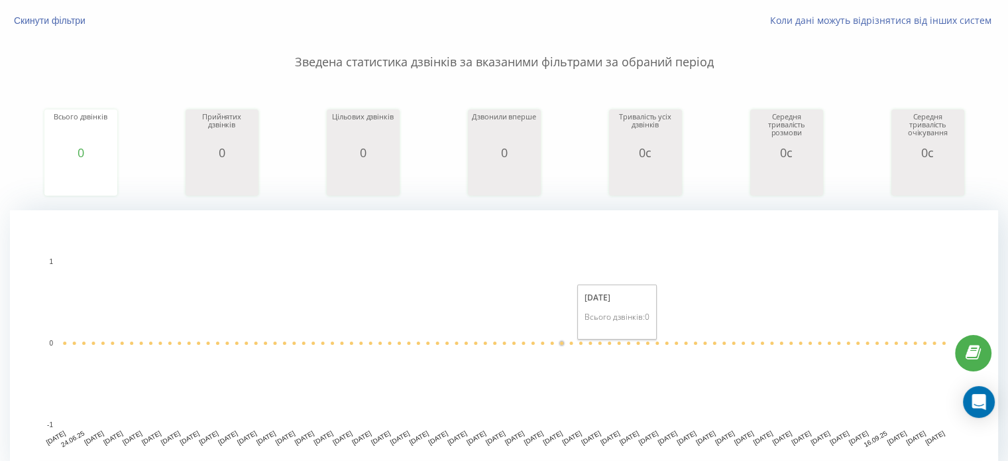
scroll to position [464, 0]
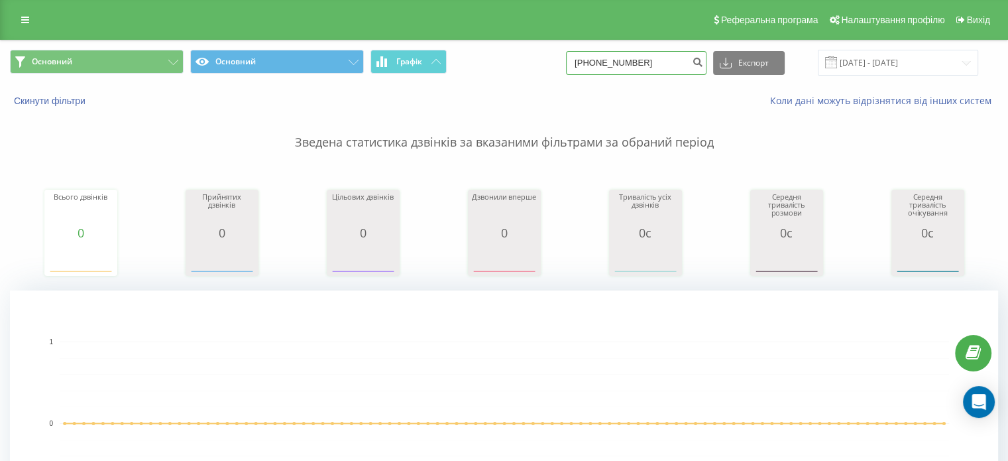
click at [615, 72] on input "[PHONE_NUMBER]" at bounding box center [636, 63] width 141 height 24
click at [615, 72] on input "0(98)5724650" at bounding box center [636, 63] width 141 height 24
click at [614, 63] on input "0(98)5724650" at bounding box center [636, 63] width 141 height 24
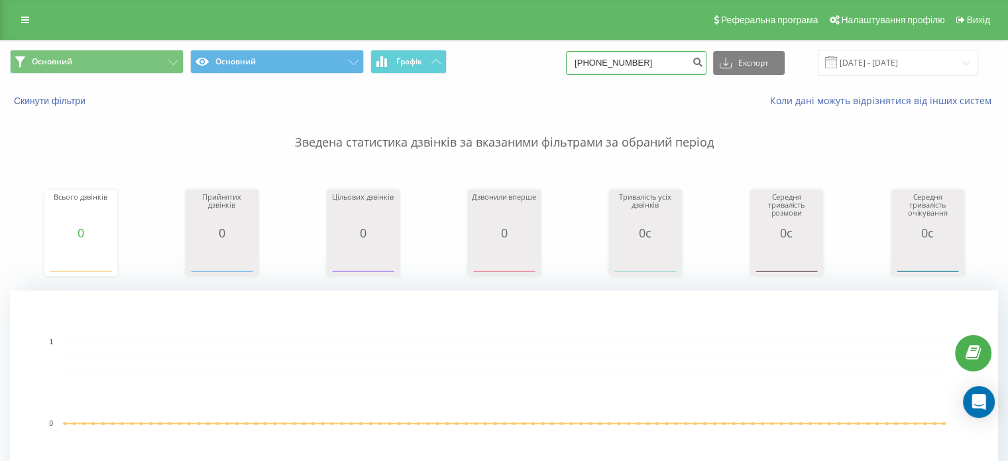
paste input "990822647"
type input "0990822647"
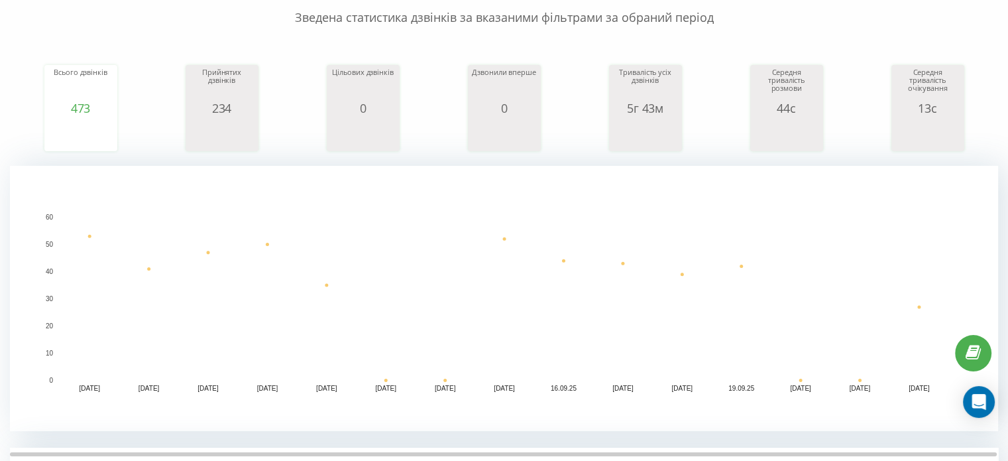
scroll to position [133, 0]
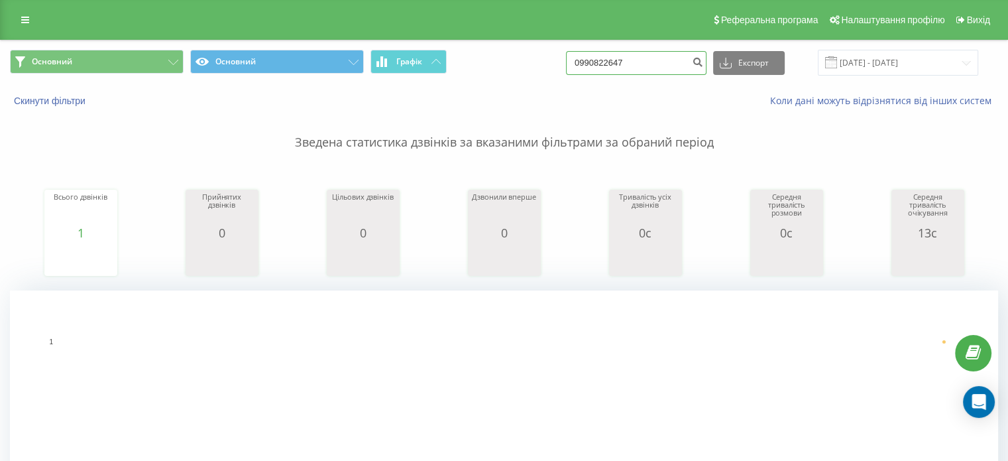
click at [615, 64] on input "0990822647" at bounding box center [636, 63] width 141 height 24
click at [615, 63] on input "0990822647" at bounding box center [636, 63] width 141 height 24
paste input "675074718"
type input "0675074718"
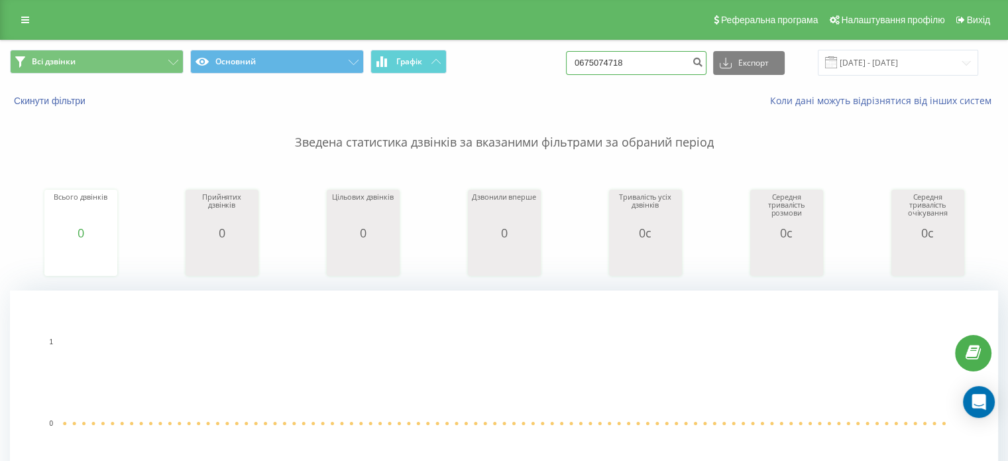
click at [623, 60] on input "0675074718" at bounding box center [636, 63] width 141 height 24
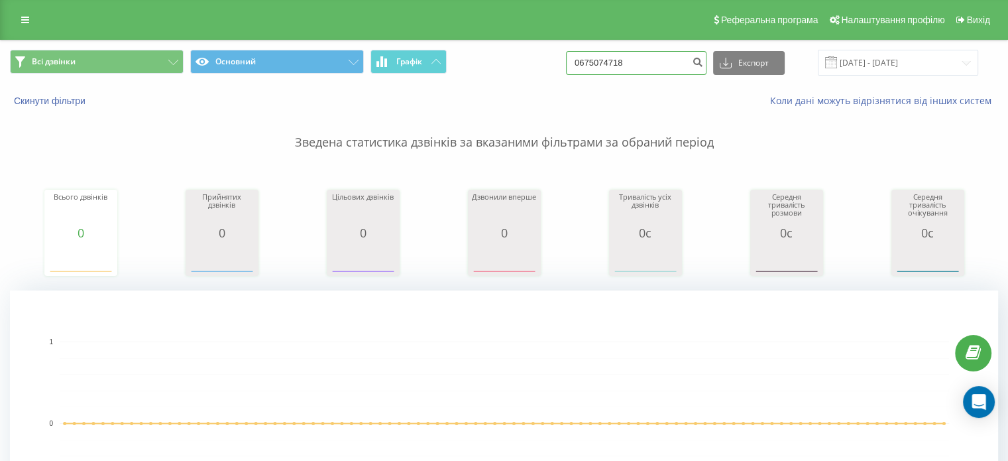
click at [623, 60] on input "0675074718" at bounding box center [636, 63] width 141 height 24
paste input "938416264"
type input "0938416264"
click at [615, 60] on input "0938416264" at bounding box center [636, 63] width 141 height 24
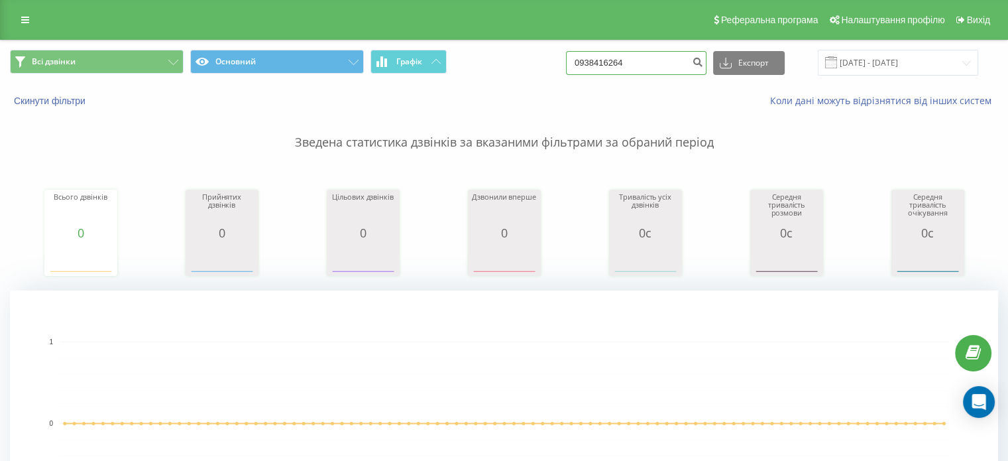
paste input "673120030"
type input "0673120030"
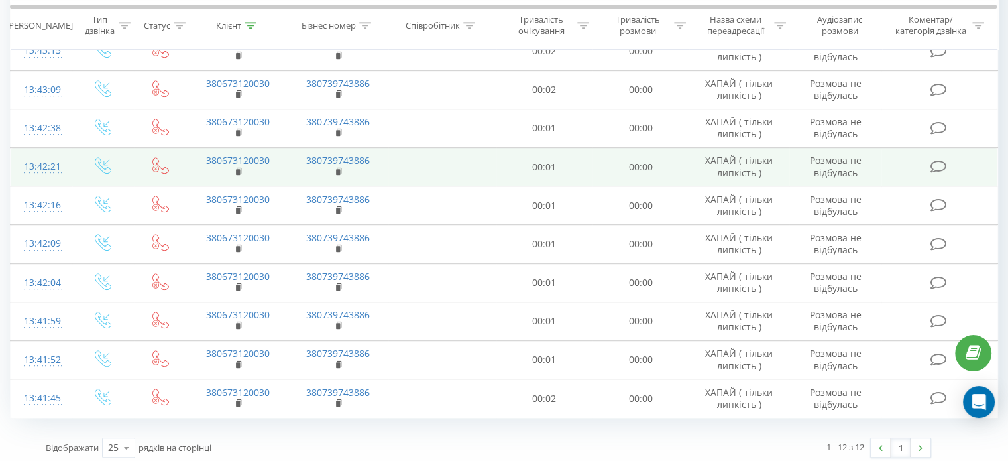
scroll to position [699, 0]
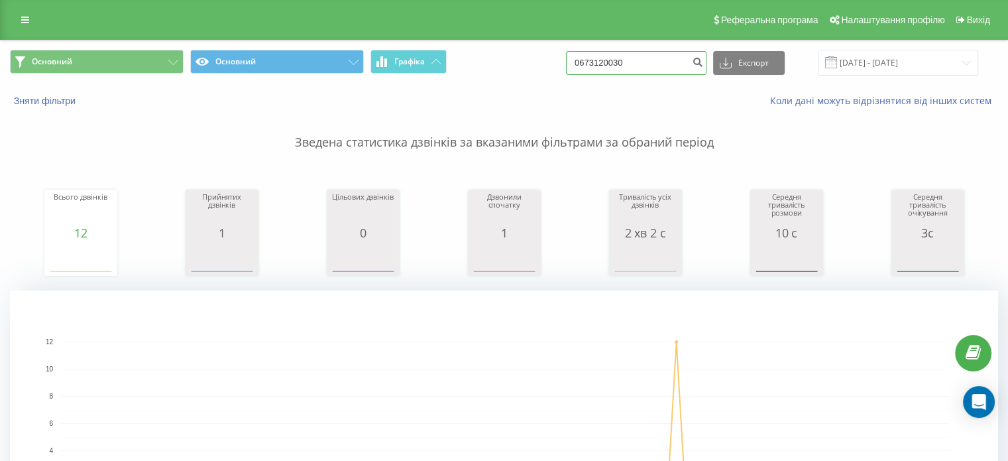
click at [597, 64] on input "0673120030" at bounding box center [636, 63] width 141 height 24
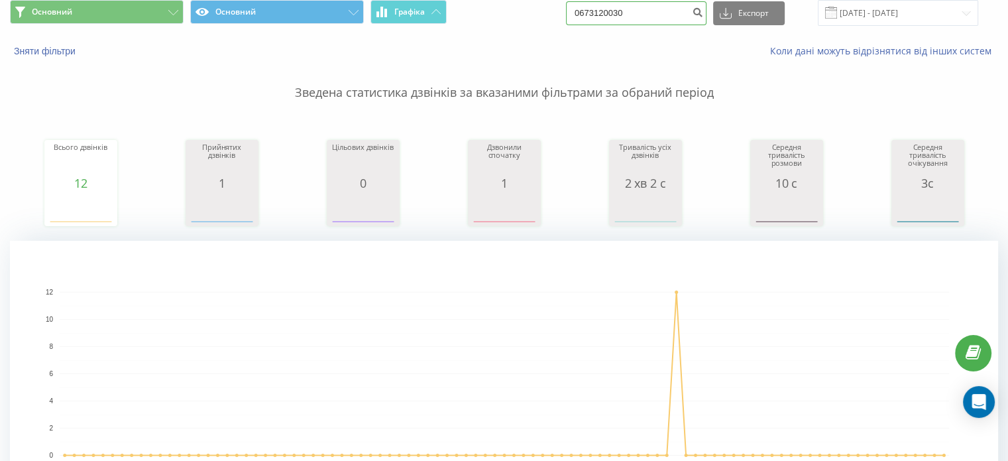
scroll to position [332, 0]
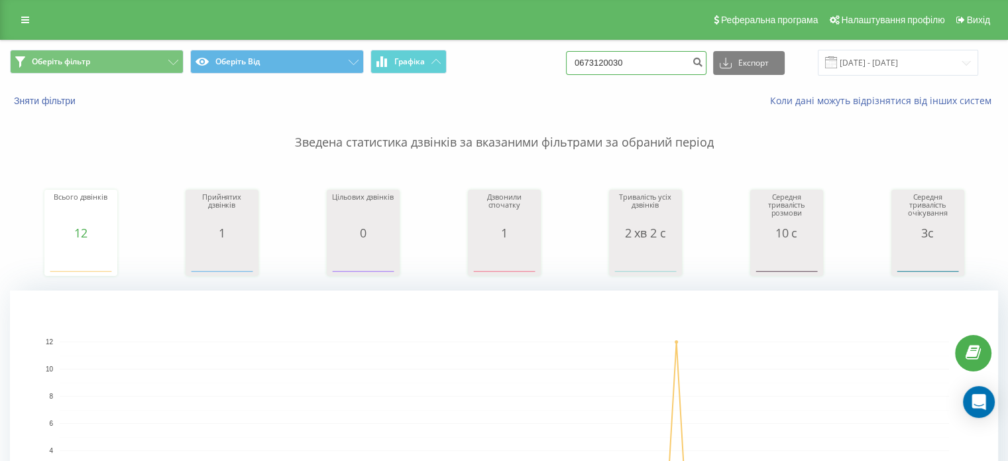
click at [610, 62] on input "0673120030" at bounding box center [636, 63] width 141 height 24
paste input "932379248"
type input "0932379248"
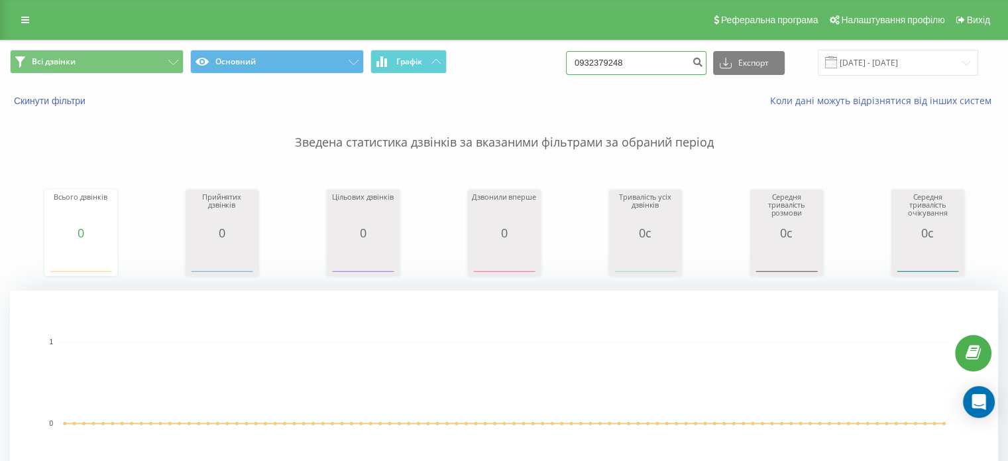
click at [631, 68] on input "0932379248" at bounding box center [636, 63] width 141 height 24
paste input "68798201"
type input "0687982018"
click at [607, 55] on input "0687982018" at bounding box center [636, 63] width 141 height 24
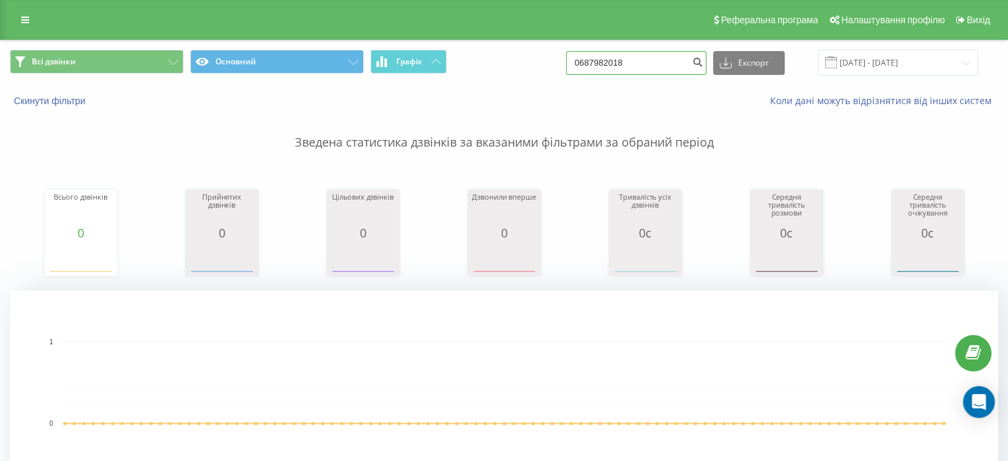
click at [607, 55] on input "0687982018" at bounding box center [636, 63] width 141 height 24
paste input "50073148"
type input "0500731488"
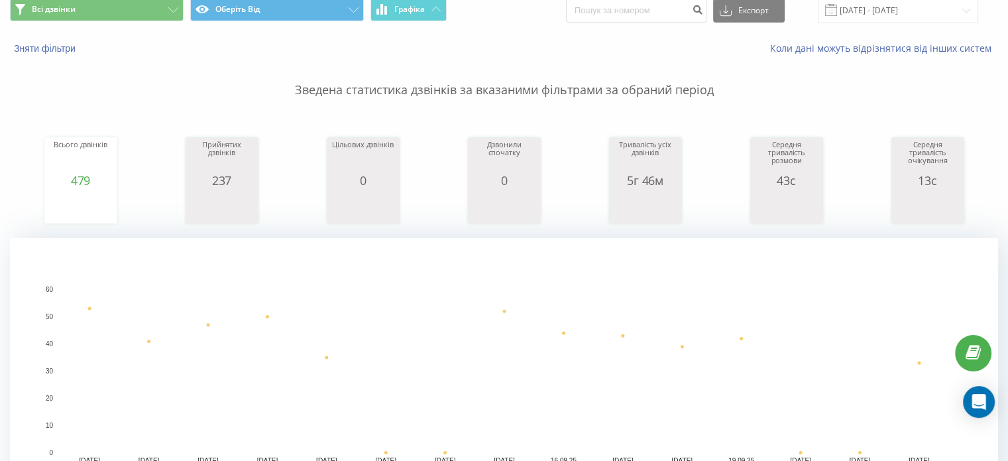
scroll to position [199, 0]
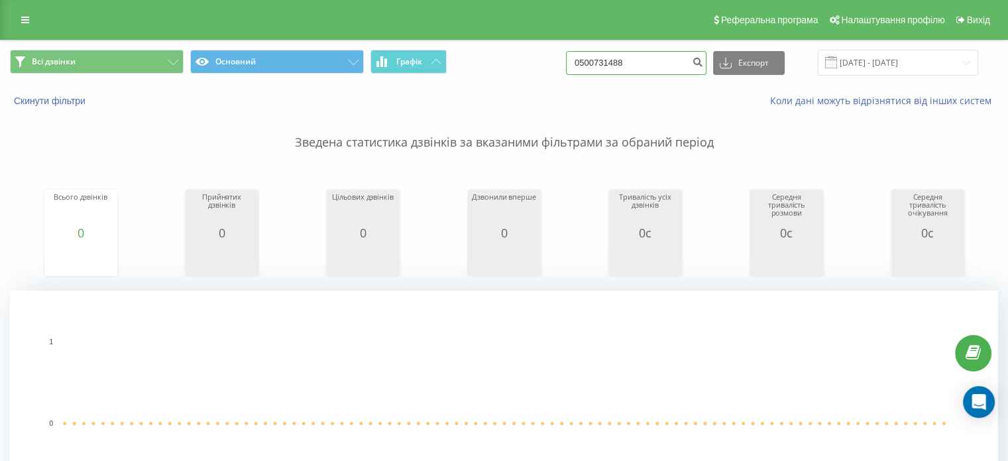
click at [626, 59] on input "0500731488" at bounding box center [636, 63] width 141 height 24
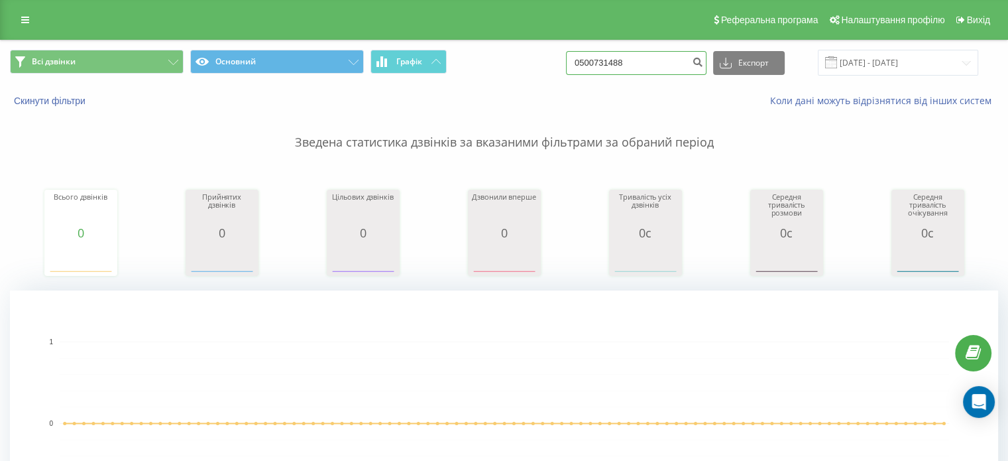
click at [626, 59] on input "0500731488" at bounding box center [636, 63] width 141 height 24
paste input "683075126"
type input "0683075126"
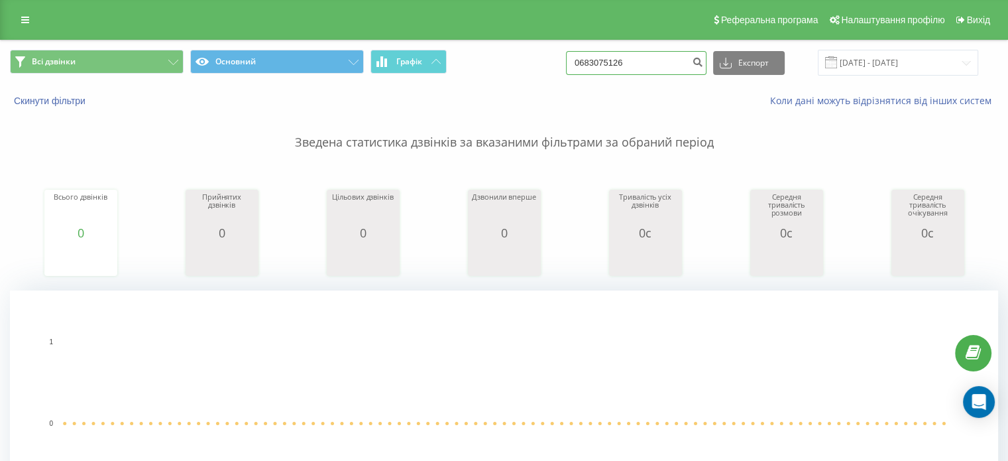
click at [630, 54] on input "0683075126" at bounding box center [636, 63] width 141 height 24
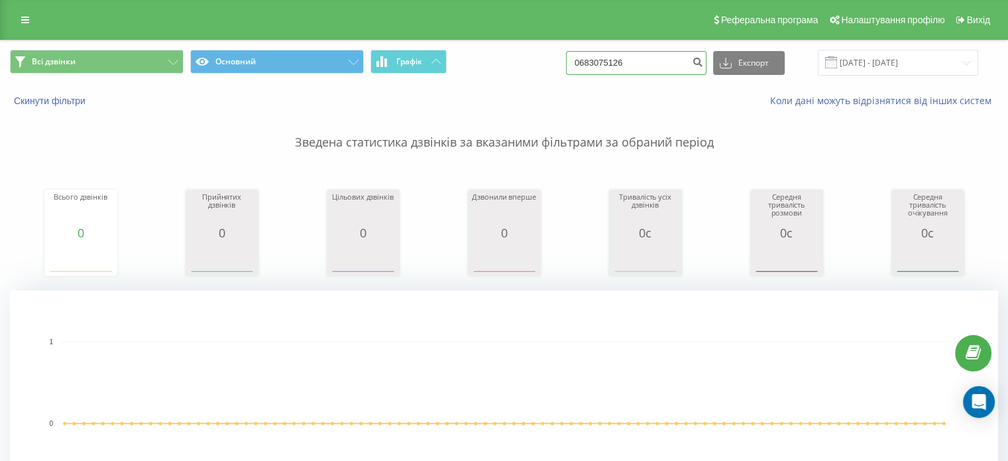
click at [630, 54] on input "0683075126" at bounding box center [636, 63] width 141 height 24
paste input "61707272"
type input "0661707272"
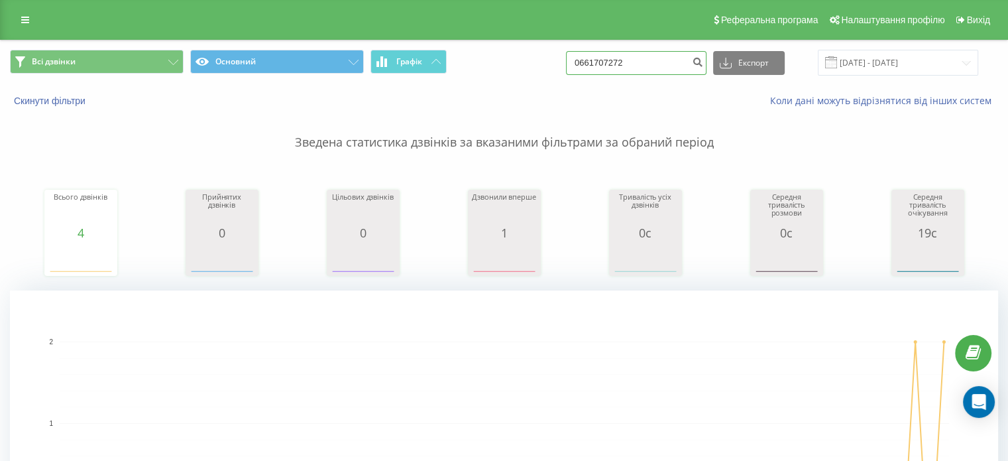
click at [627, 58] on input "0661707272" at bounding box center [636, 63] width 141 height 24
paste input "992557663"
type input "0992557663"
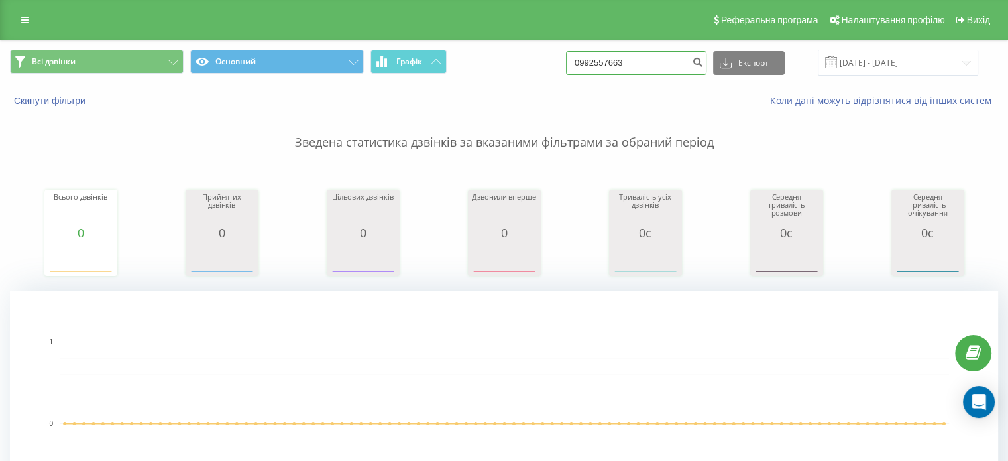
click at [626, 66] on input "0992557663" at bounding box center [636, 63] width 141 height 24
paste input "673669736"
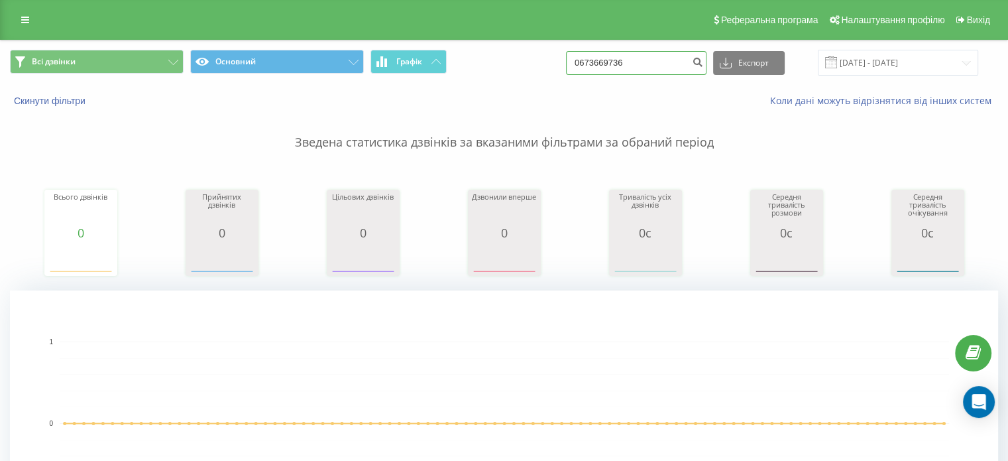
type input "0673669736"
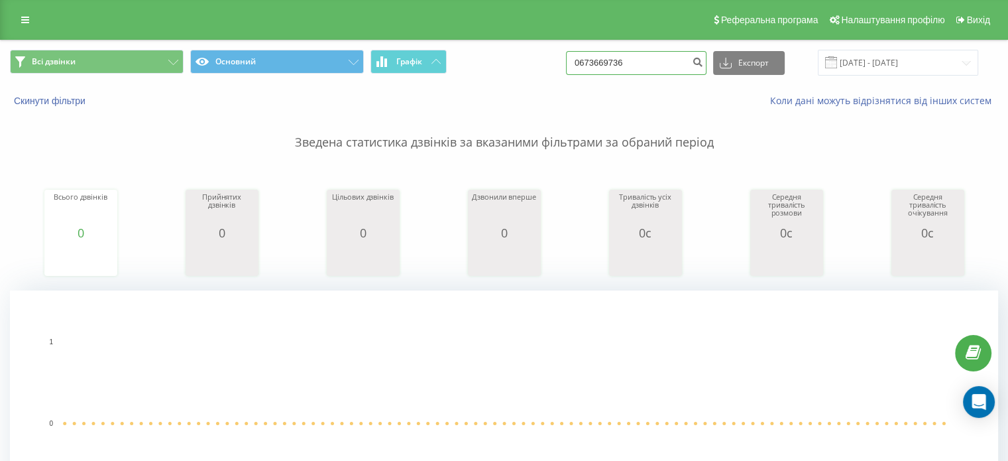
click at [610, 55] on input "0673669736" at bounding box center [636, 63] width 141 height 24
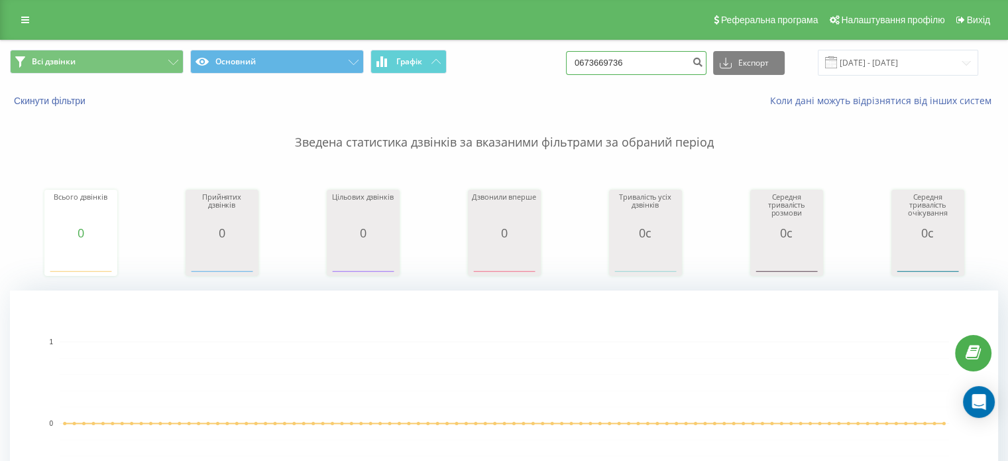
click at [610, 55] on input "0673669736" at bounding box center [636, 63] width 141 height 24
paste input "5482663"
type input "0675482663"
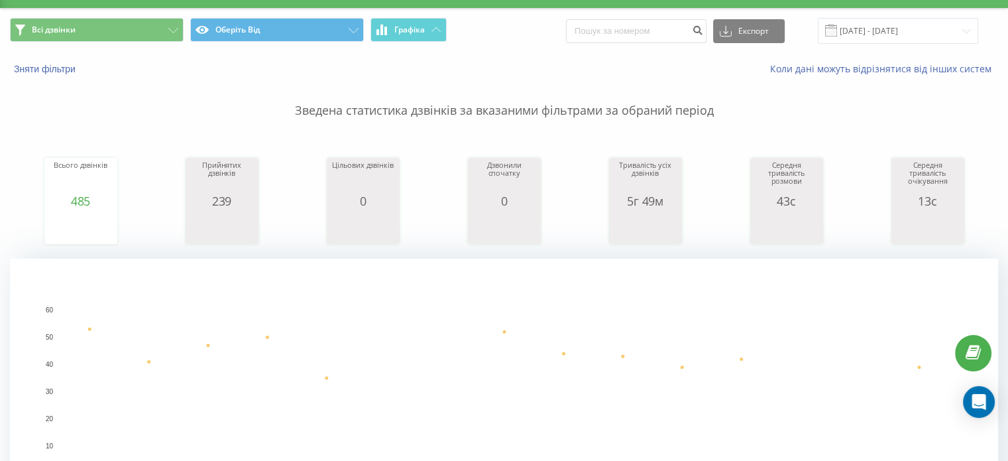
scroll to position [199, 0]
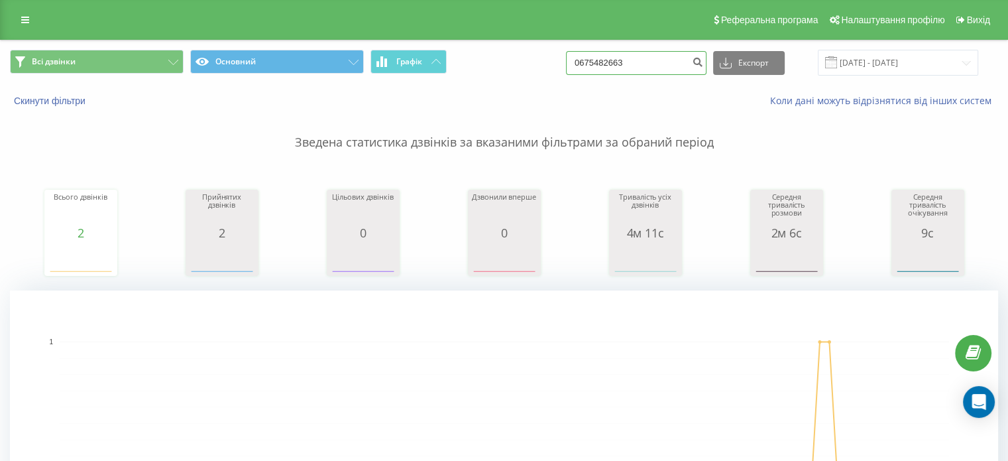
click at [615, 72] on input "0675482663" at bounding box center [636, 63] width 141 height 24
paste input "3669736"
type input "0673669736"
click at [643, 66] on input "0673669736" at bounding box center [636, 63] width 141 height 24
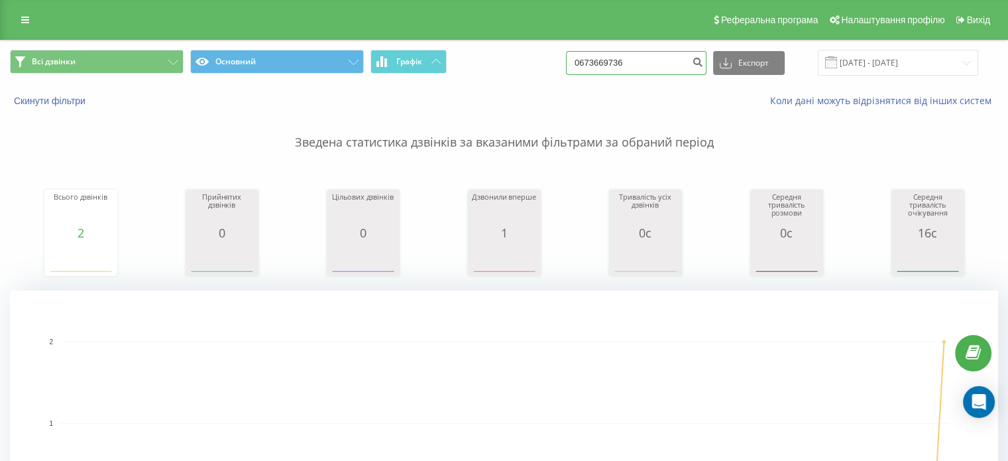
click at [642, 66] on input "0673669736" at bounding box center [636, 63] width 141 height 24
paste input "8170205"
type input "0681702056"
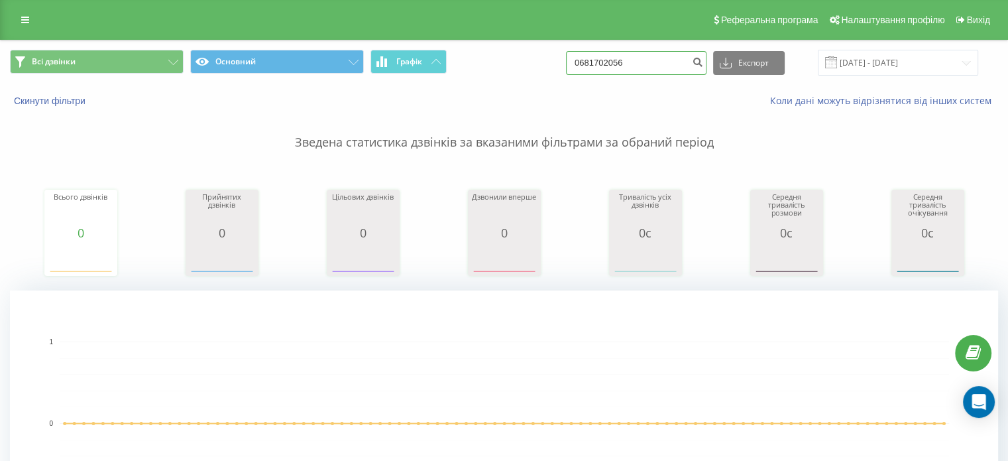
click at [629, 63] on input "0681702056" at bounding box center [636, 63] width 141 height 24
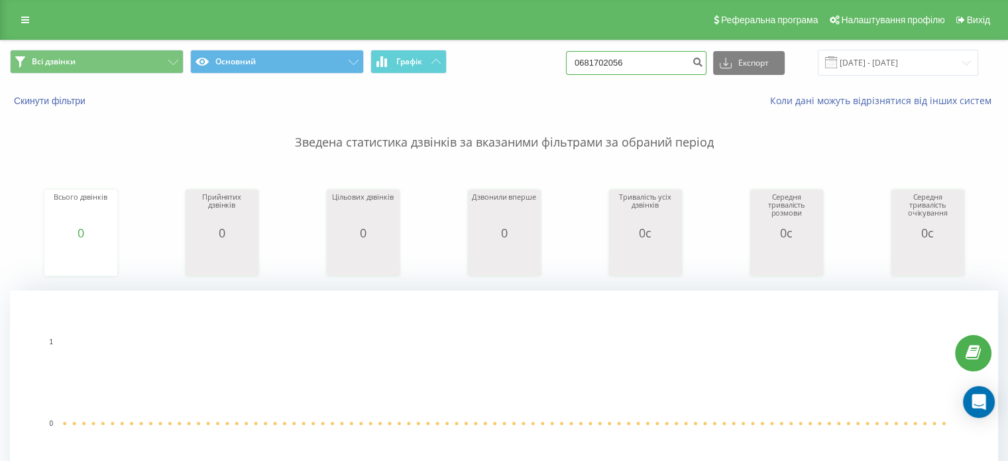
click at [652, 56] on input "0681702056" at bounding box center [636, 63] width 141 height 24
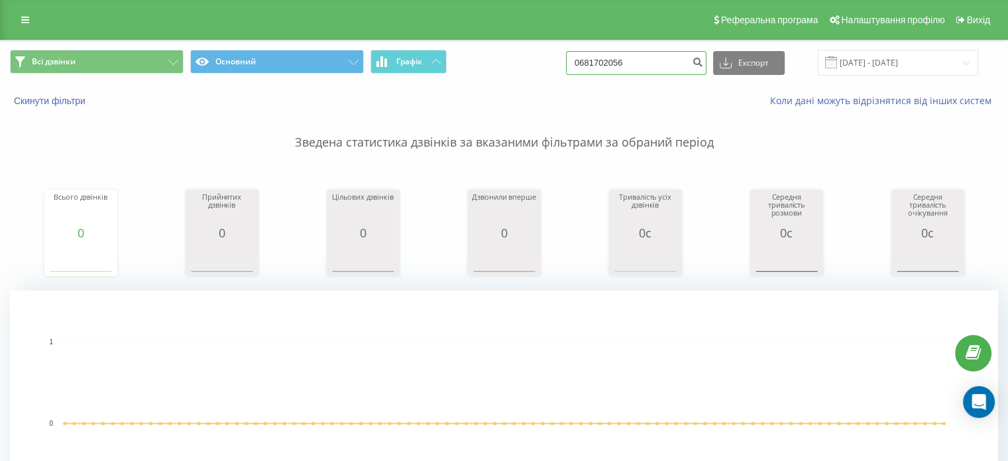
click at [652, 56] on input "0681702056" at bounding box center [636, 63] width 141 height 24
paste input "444047024"
type input "0444047024"
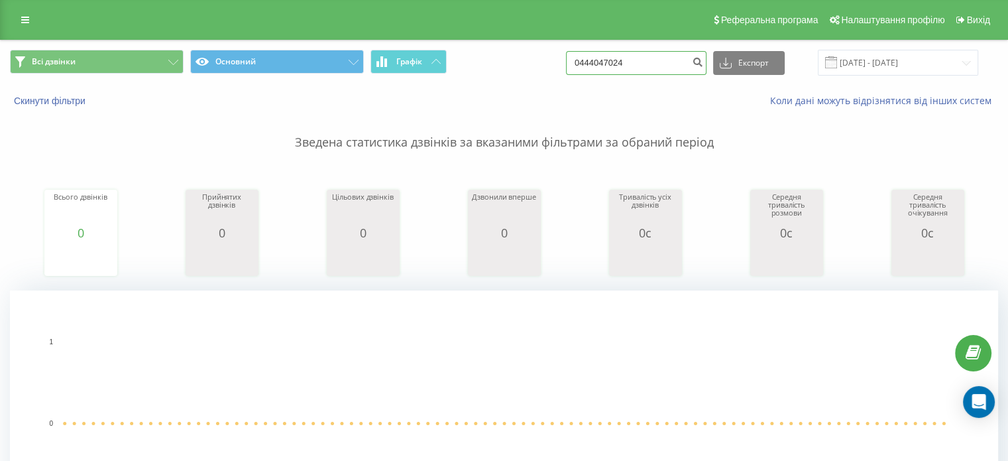
click at [614, 64] on input "0444047024" at bounding box center [636, 63] width 141 height 24
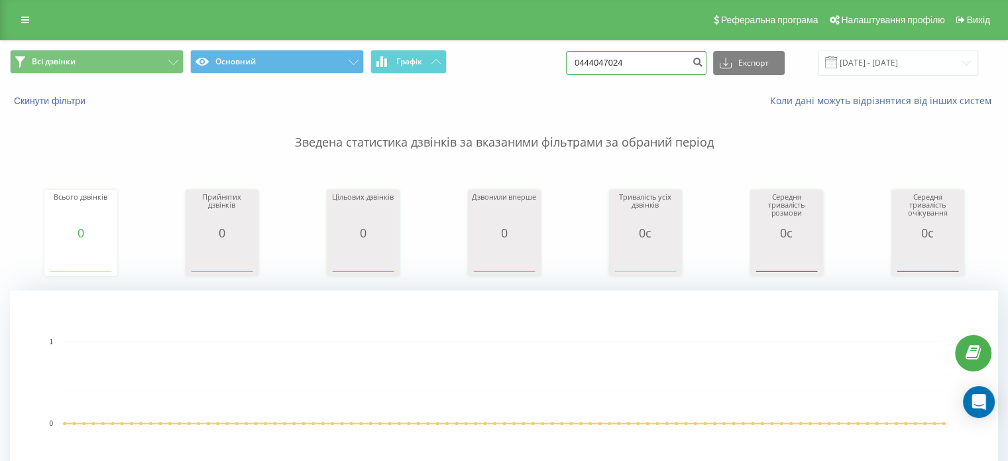
click at [614, 64] on input "0444047024" at bounding box center [636, 63] width 141 height 24
paste input "503735900"
type input "0503735900"
click at [603, 56] on input "0503735900" at bounding box center [636, 63] width 141 height 24
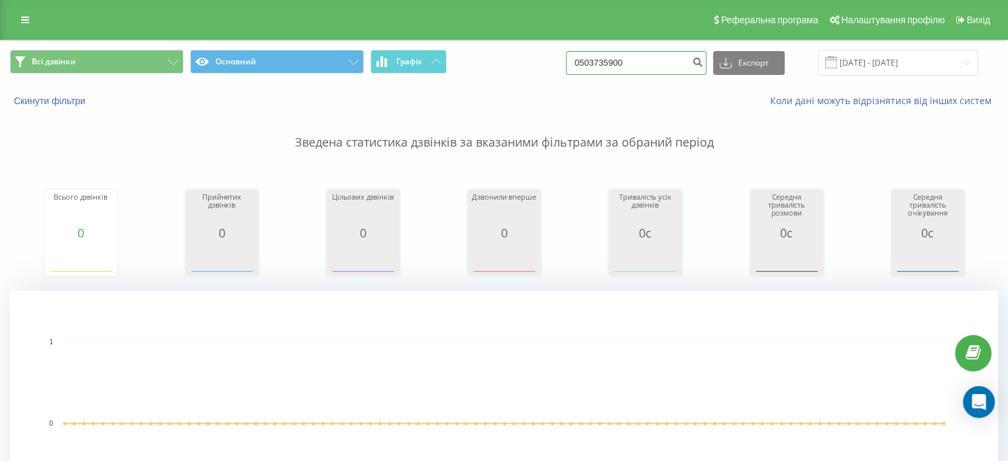
paste input "681702056"
type input "0681702056"
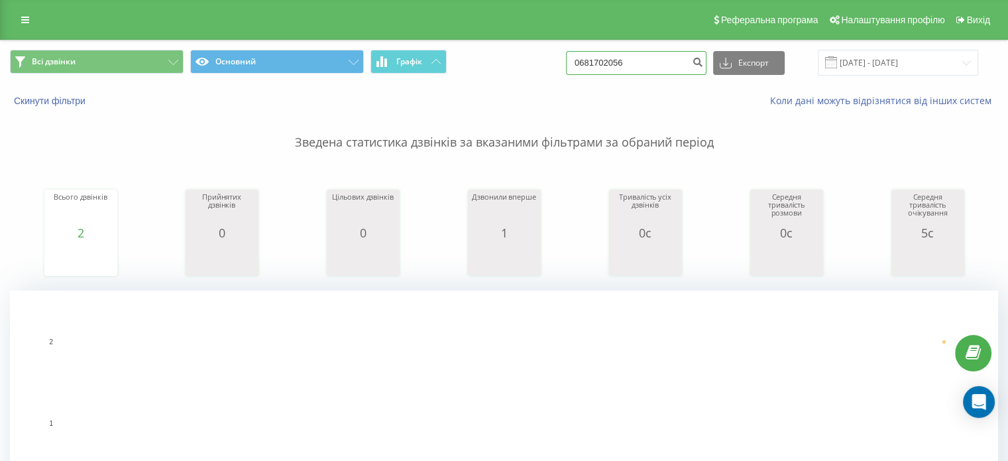
click at [613, 64] on input "0681702056" at bounding box center [636, 63] width 141 height 24
click at [616, 63] on input "0681702056" at bounding box center [636, 63] width 141 height 24
paste input "503735900"
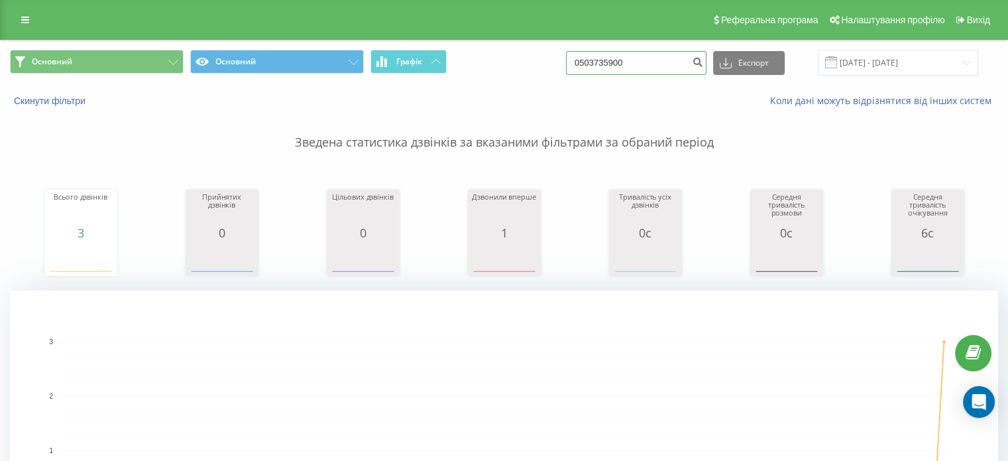
type input "0503735900"
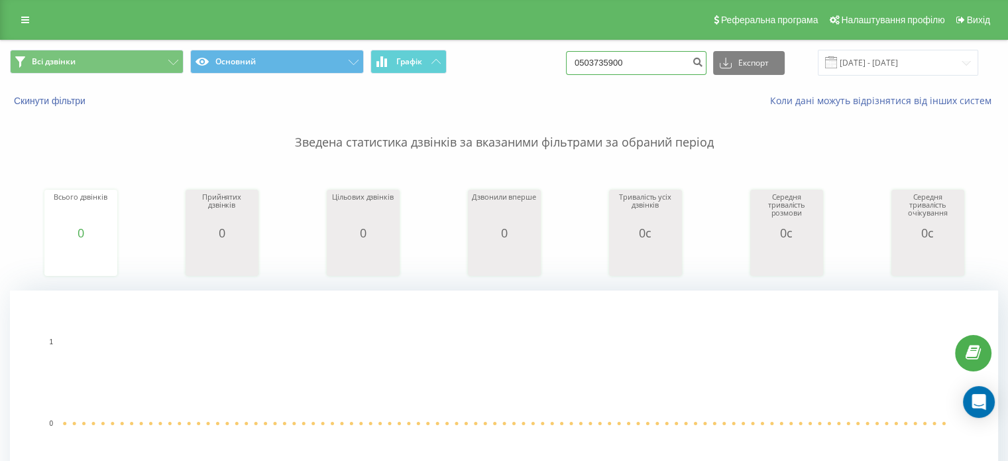
click at [589, 58] on input "0503735900" at bounding box center [636, 63] width 141 height 24
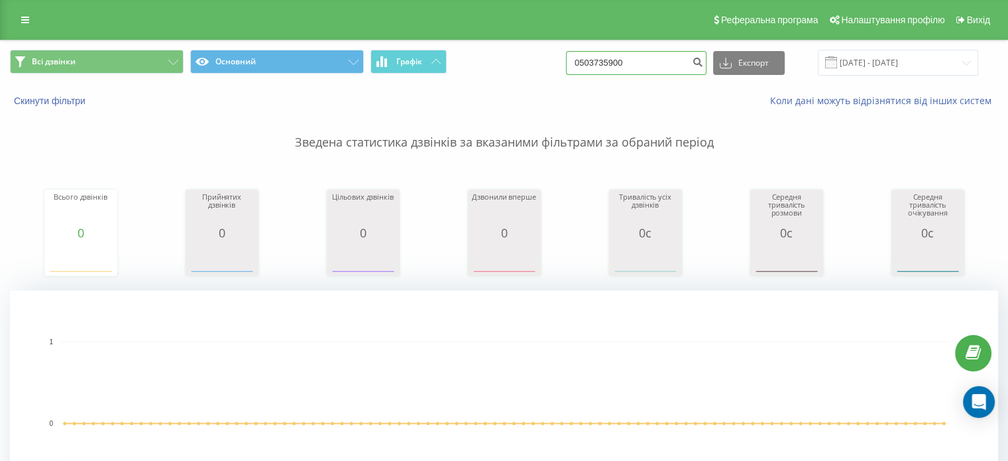
click at [589, 58] on input "0503735900" at bounding box center [636, 63] width 141 height 24
paste input "674100119"
type input "0674100119"
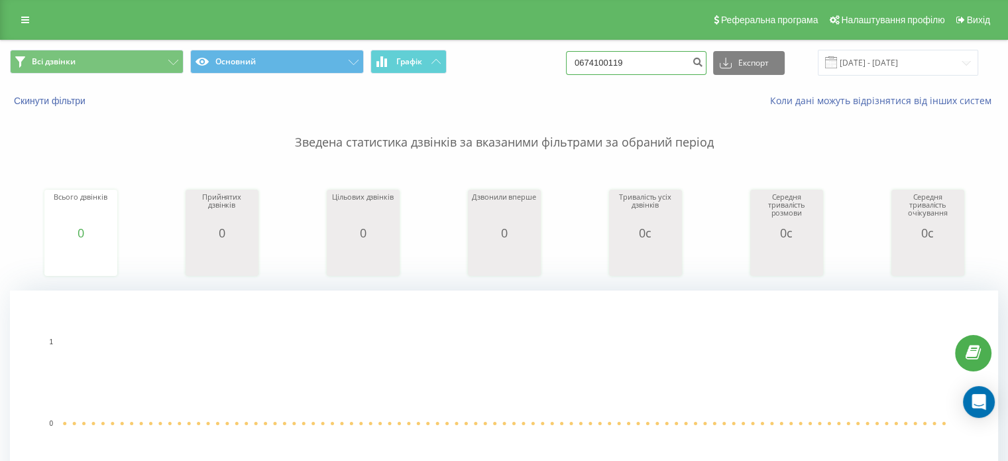
click at [602, 62] on input "0674100119" at bounding box center [636, 63] width 141 height 24
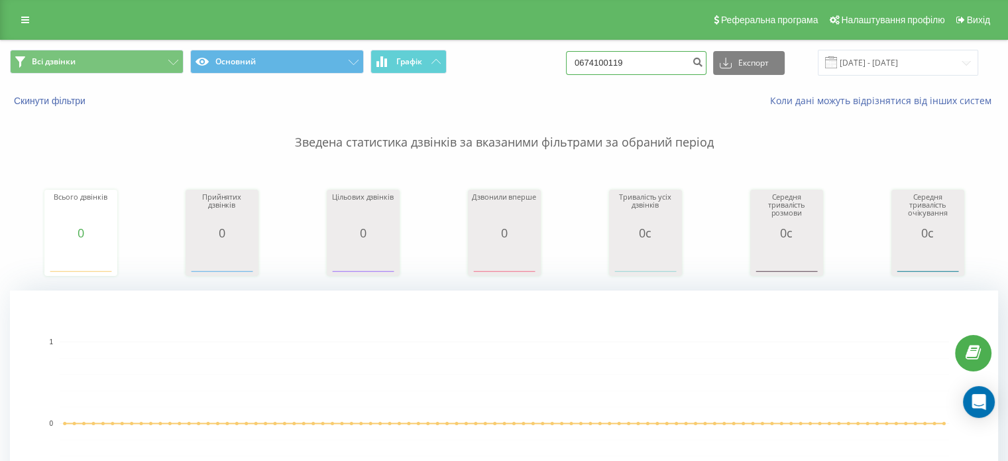
click at [602, 62] on input "0674100119" at bounding box center [636, 63] width 141 height 24
paste input
paste input "0676583876"
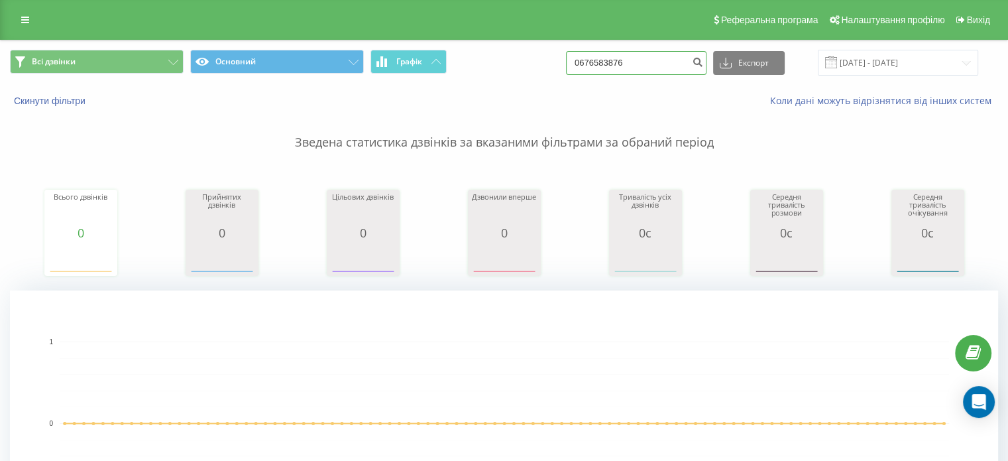
type input "0676583876"
click at [612, 72] on input "0676583876" at bounding box center [636, 63] width 141 height 24
paste input "934803852"
type input "0934803852"
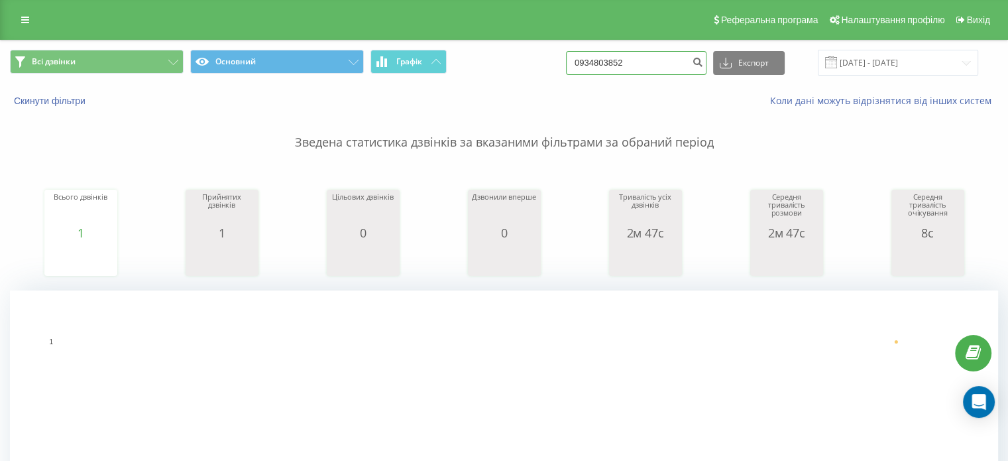
click at [626, 54] on input "0934803852" at bounding box center [636, 63] width 141 height 24
paste input "68507113"
type input "0685071132"
click at [634, 56] on input "0685071132" at bounding box center [636, 63] width 141 height 24
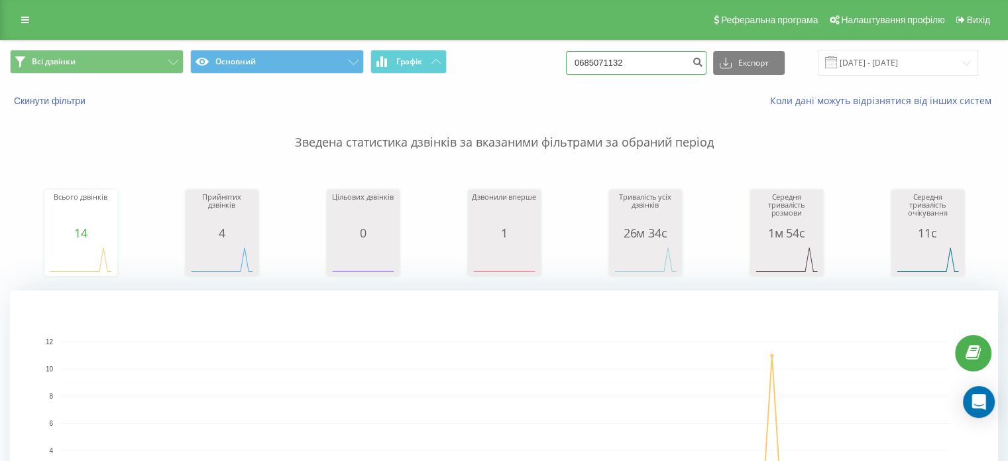
click at [634, 56] on input "0685071132" at bounding box center [636, 63] width 141 height 24
paste input "969447521"
type input "0969447521"
click at [626, 56] on input "0969447521" at bounding box center [636, 63] width 141 height 24
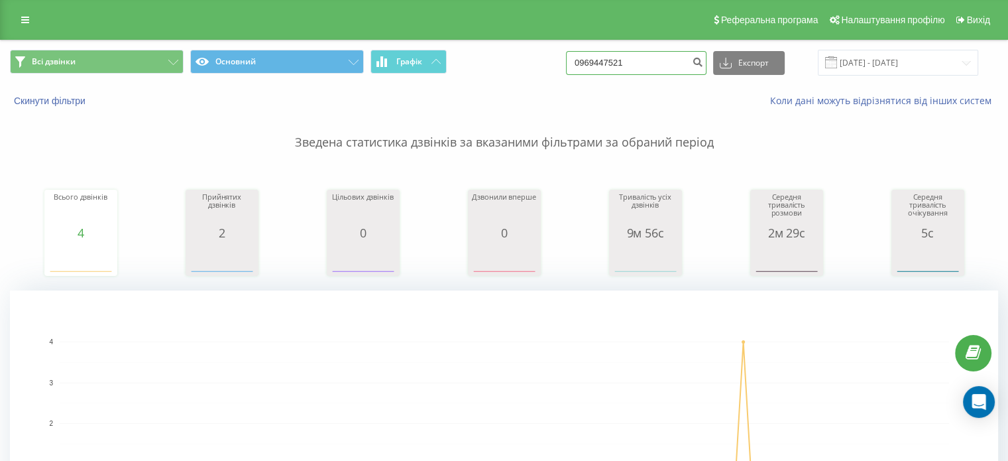
paste input "95246093"
type input "0995246093"
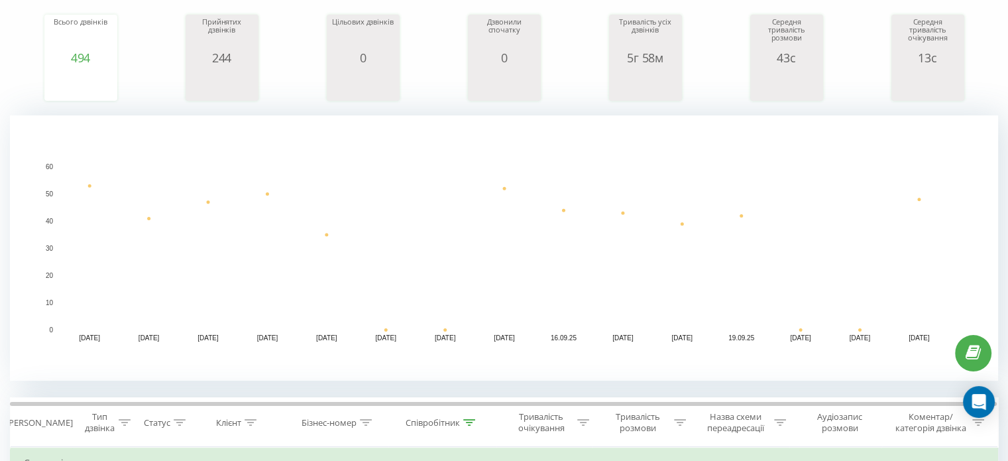
scroll to position [199, 0]
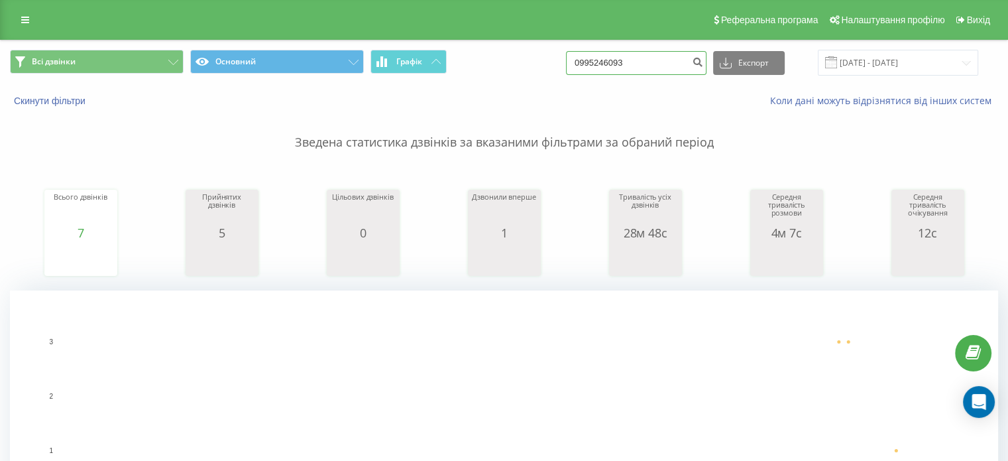
click at [617, 51] on input "0995246093" at bounding box center [636, 63] width 141 height 24
paste input "7369841"
type input "0997369841"
click at [613, 66] on input "0997369841" at bounding box center [636, 63] width 141 height 24
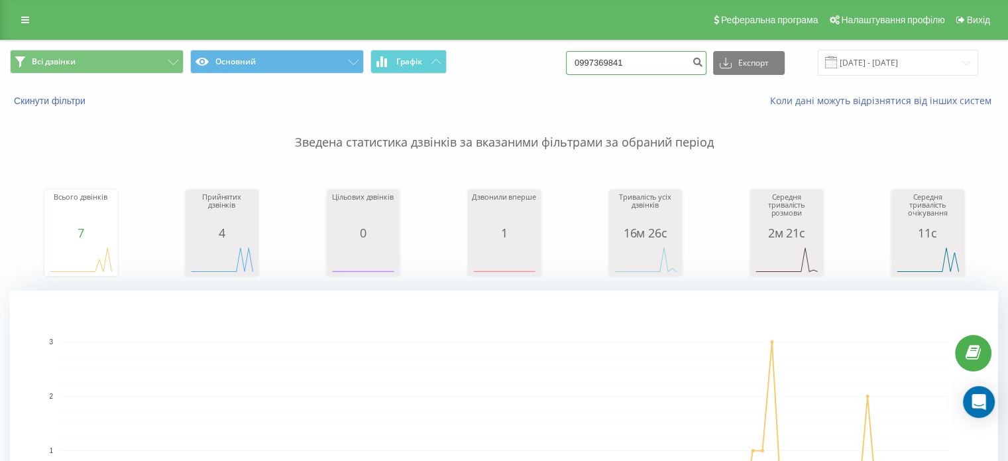
click at [613, 66] on input "0997369841" at bounding box center [636, 63] width 141 height 24
paste input "54174780"
type input "0954174780"
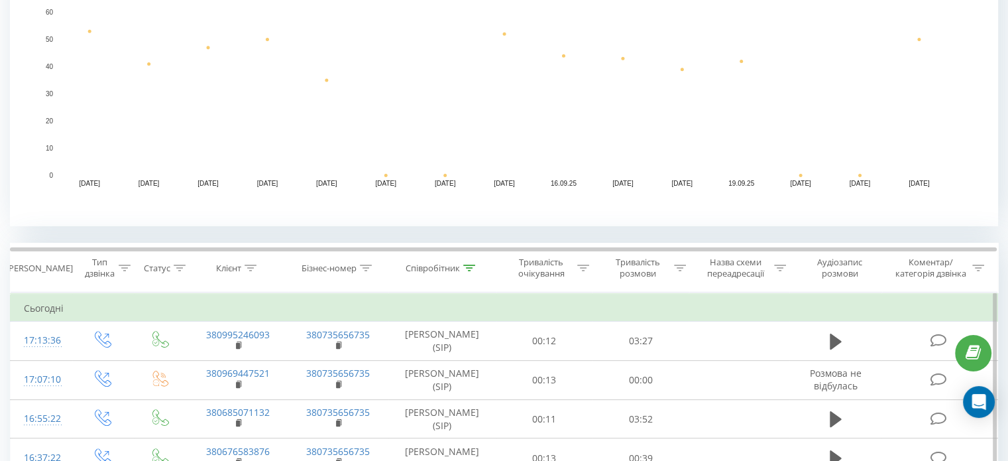
scroll to position [332, 0]
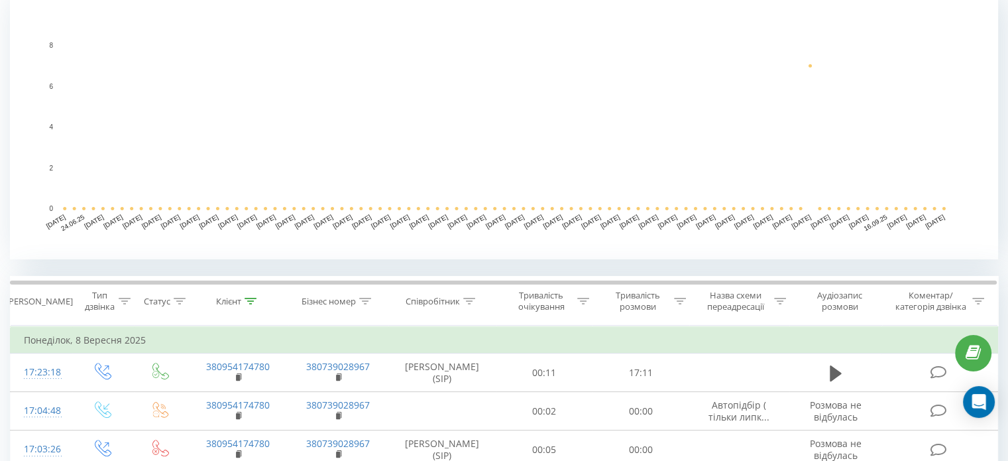
scroll to position [464, 0]
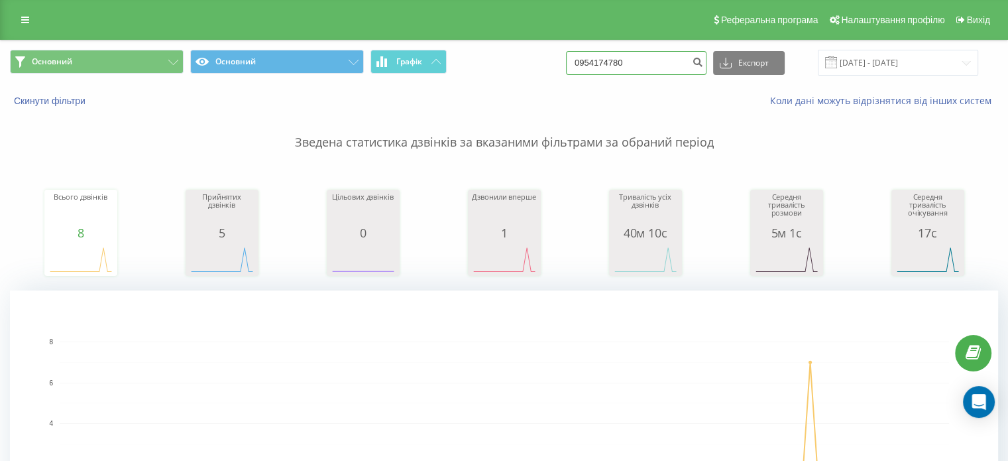
click at [618, 66] on input "0954174780" at bounding box center [636, 63] width 141 height 24
paste input "67468360"
type input "0674683600"
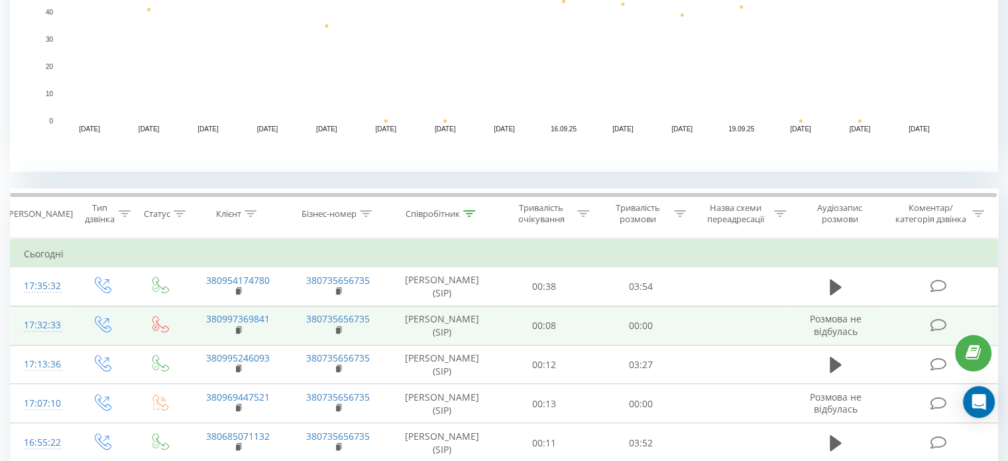
scroll to position [398, 0]
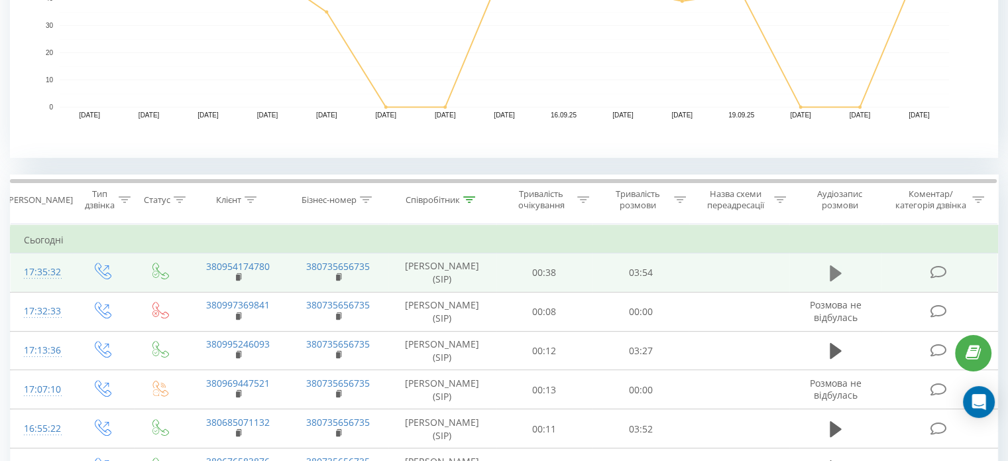
click at [833, 273] on icon at bounding box center [836, 273] width 12 height 16
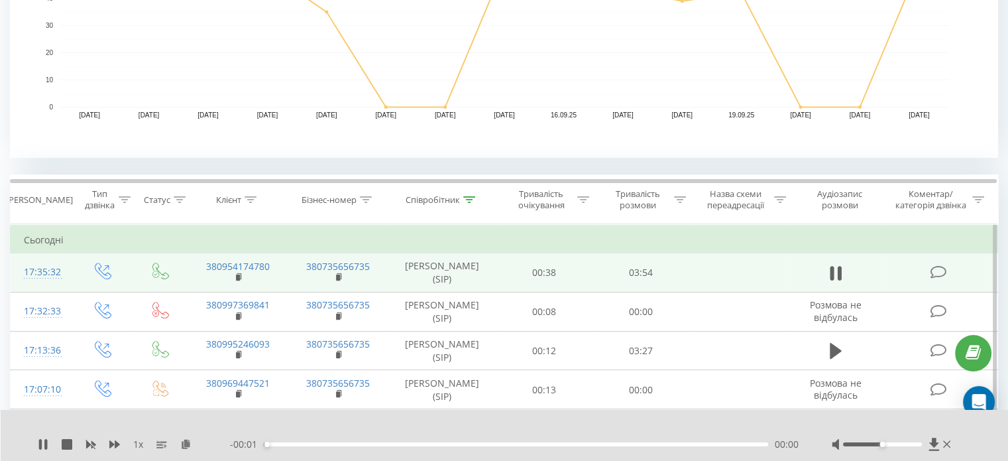
drag, startPoint x: 882, startPoint y: 434, endPoint x: 896, endPoint y: 438, distance: 15.3
click at [896, 438] on div at bounding box center [893, 444] width 122 height 13
drag, startPoint x: 881, startPoint y: 437, endPoint x: 928, endPoint y: 434, distance: 46.5
click at [934, 438] on div at bounding box center [893, 444] width 122 height 13
click at [351, 442] on div "00:03" at bounding box center [516, 444] width 505 height 4
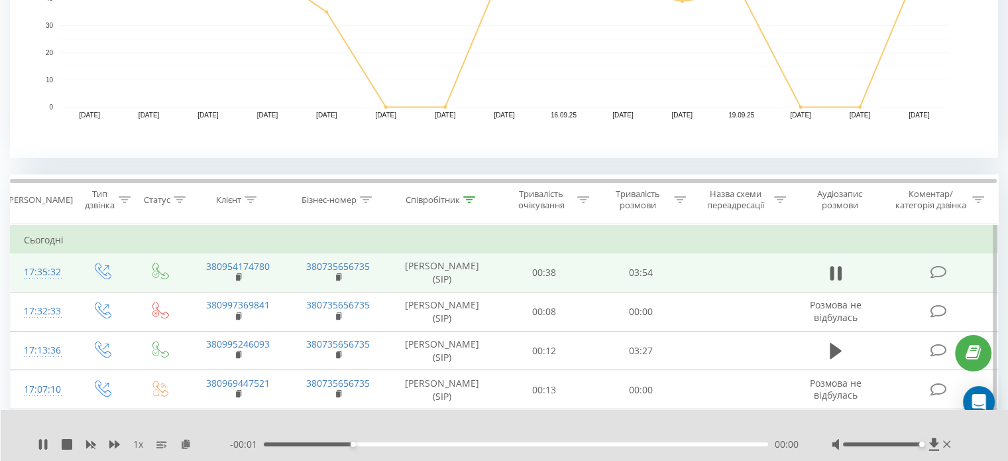
click at [328, 442] on div "00:41" at bounding box center [516, 444] width 505 height 4
click at [313, 442] on div "00:22" at bounding box center [516, 444] width 505 height 4
click at [42, 441] on icon at bounding box center [43, 444] width 11 height 11
click at [42, 439] on icon at bounding box center [43, 444] width 8 height 11
click at [316, 442] on div "00:32" at bounding box center [516, 444] width 505 height 4
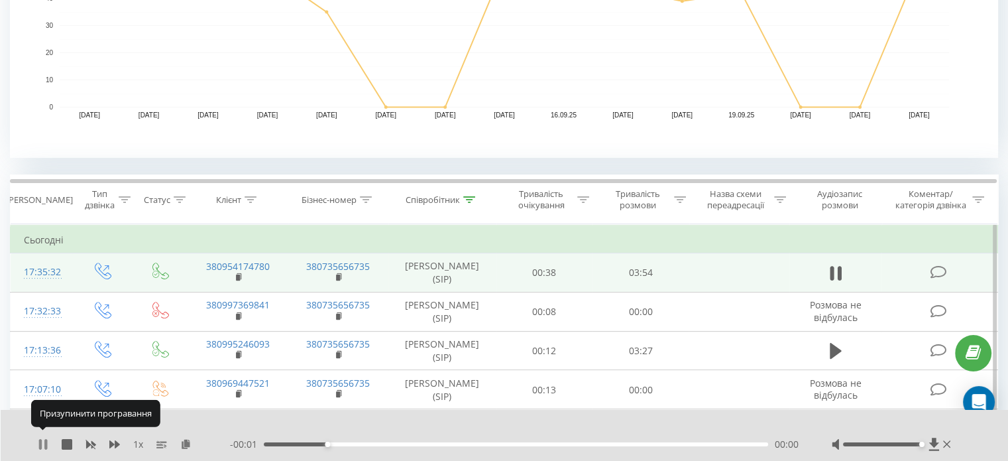
click at [40, 439] on icon at bounding box center [40, 444] width 3 height 11
click at [41, 439] on icon at bounding box center [43, 444] width 8 height 11
click at [44, 439] on icon at bounding box center [45, 444] width 3 height 11
click at [41, 439] on icon at bounding box center [43, 444] width 8 height 11
click at [41, 439] on icon at bounding box center [40, 444] width 3 height 11
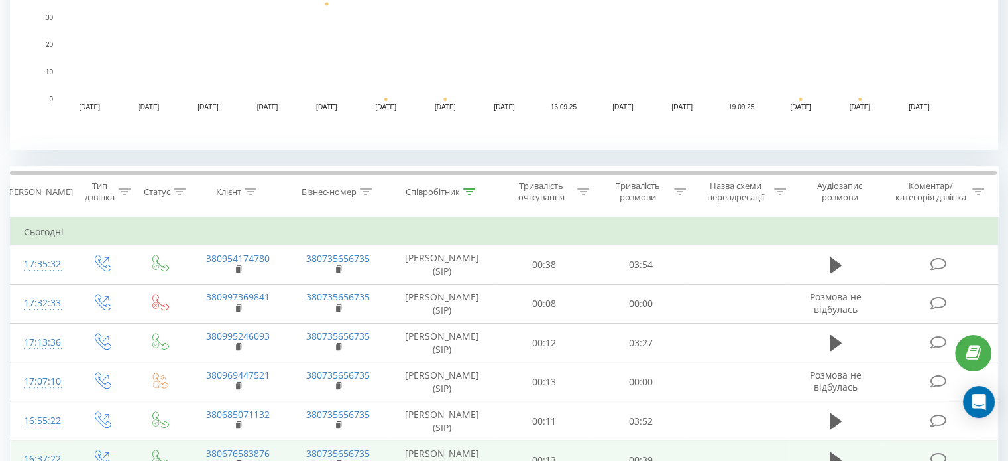
scroll to position [464, 0]
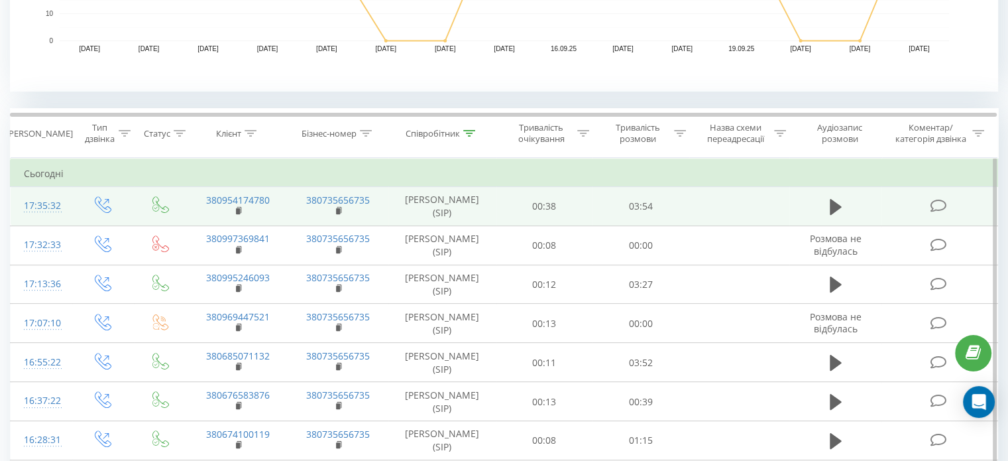
drag, startPoint x: 833, startPoint y: 200, endPoint x: 784, endPoint y: 225, distance: 55.2
click at [833, 200] on icon at bounding box center [836, 207] width 12 height 19
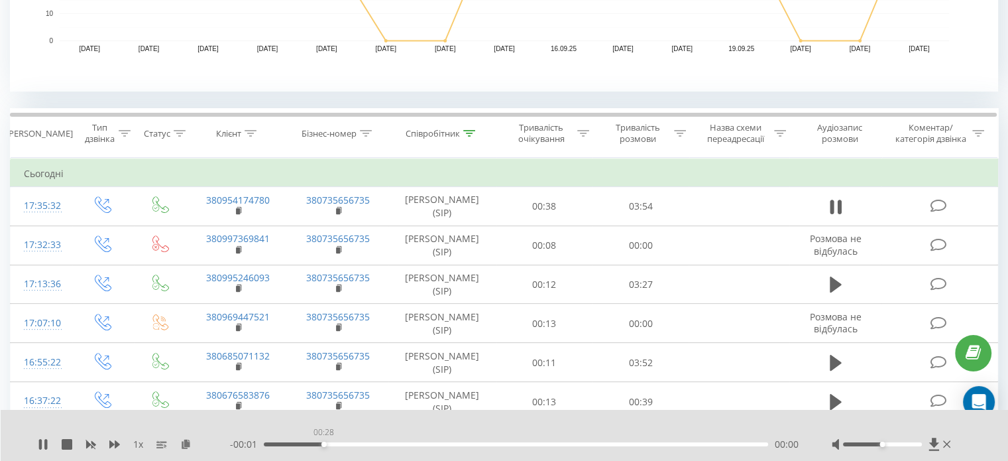
click at [326, 442] on div "00:28" at bounding box center [516, 444] width 505 height 4
drag, startPoint x: 318, startPoint y: 436, endPoint x: 310, endPoint y: 434, distance: 8.2
click at [318, 442] on div "00:29" at bounding box center [516, 444] width 505 height 4
drag, startPoint x: 914, startPoint y: 431, endPoint x: 928, endPoint y: 430, distance: 14.0
click at [928, 438] on div "1 х - 00:01 00:27 00:00" at bounding box center [496, 444] width 916 height 13
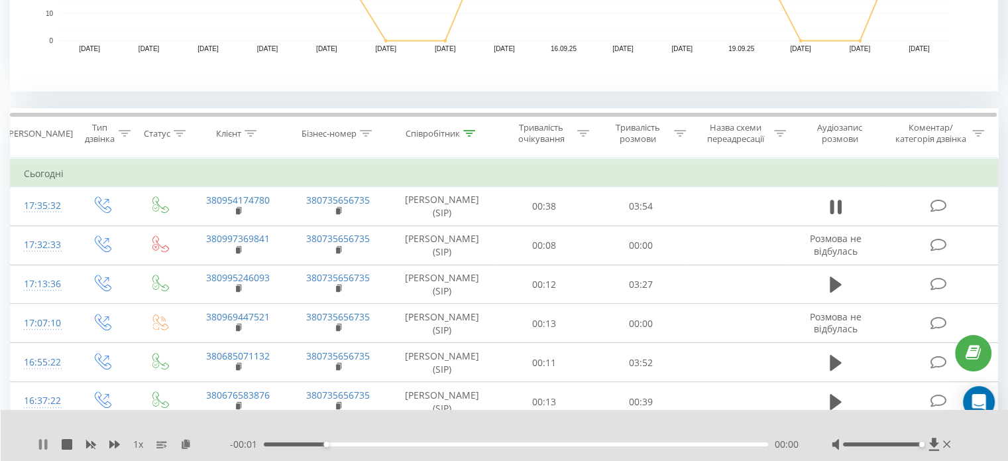
click at [41, 439] on icon at bounding box center [40, 444] width 3 height 11
click at [40, 439] on icon at bounding box center [43, 444] width 8 height 11
click at [42, 439] on icon at bounding box center [43, 444] width 11 height 11
click at [44, 439] on icon at bounding box center [43, 444] width 8 height 11
click at [40, 439] on icon at bounding box center [40, 444] width 3 height 11
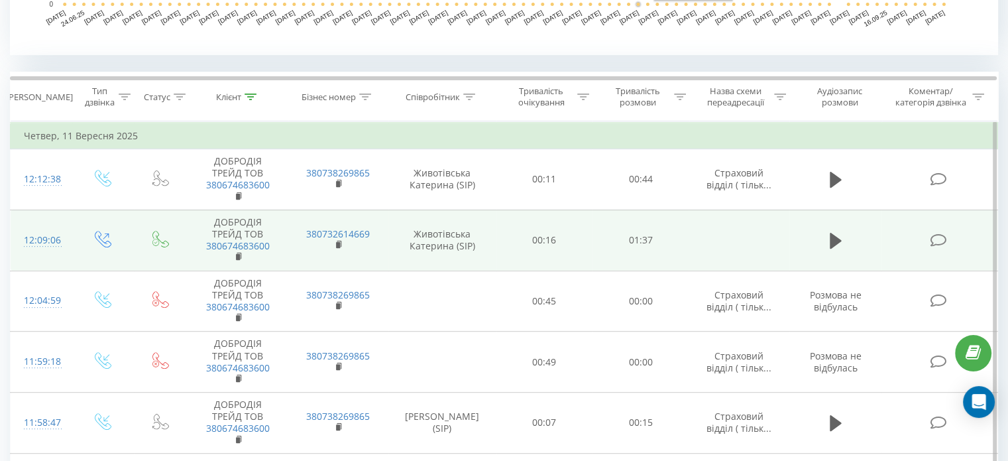
scroll to position [663, 0]
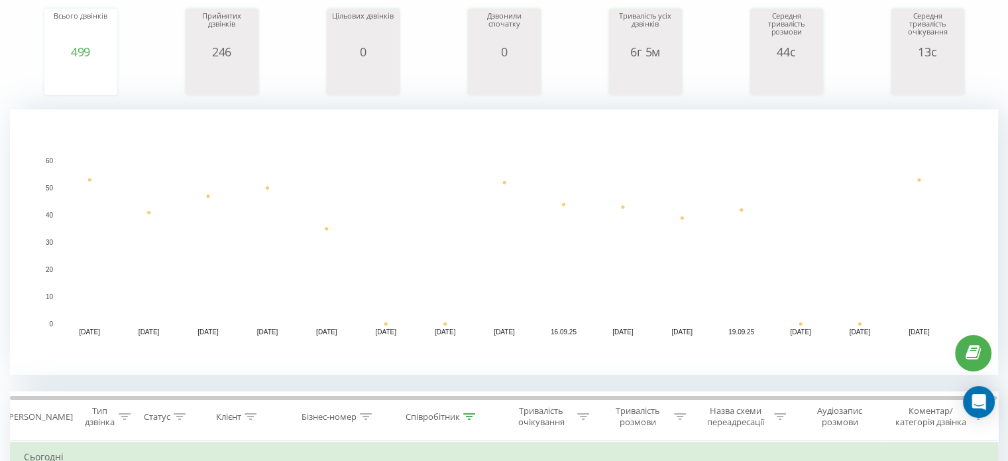
scroll to position [199, 0]
